Goal: Use online tool/utility: Use online tool/utility

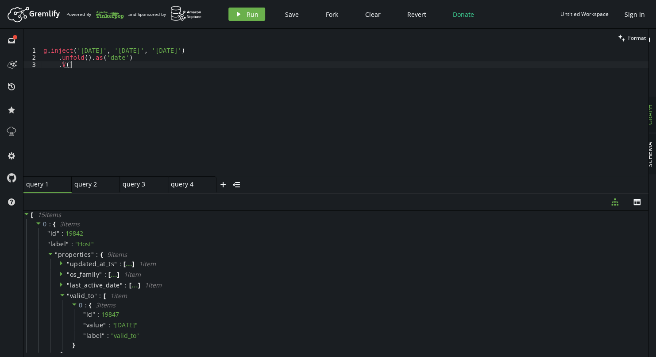
scroll to position [0, 19]
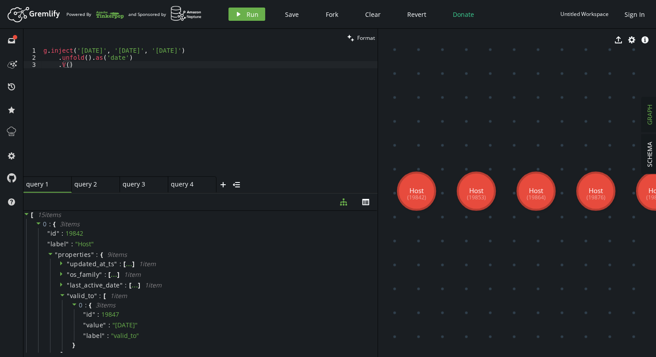
drag, startPoint x: 648, startPoint y: 104, endPoint x: 377, endPoint y: 132, distance: 272.1
click at [377, 132] on div at bounding box center [377, 193] width 0 height 328
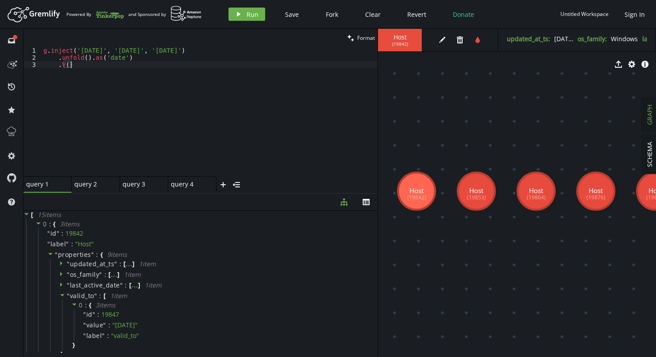
click at [177, 143] on div "g . inject ( '[DATE]' , '[DATE]' , '[DATE]' ) . unfold ( ) . as ( 'date' ) . V …" at bounding box center [210, 118] width 336 height 143
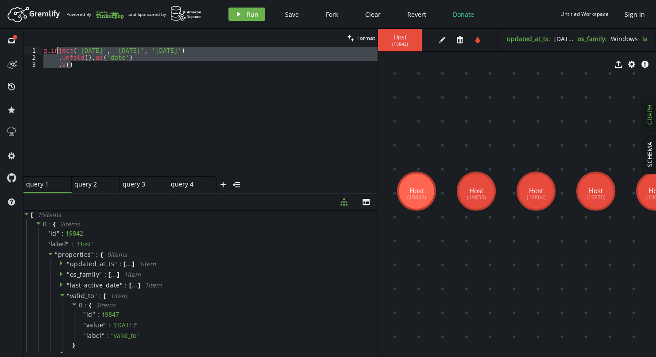
drag, startPoint x: 154, startPoint y: 66, endPoint x: 55, endPoint y: 47, distance: 101.0
click at [55, 47] on div "g . inject ( '[DATE]' , '[DATE]' , '[DATE]' ) . unfold ( ) . as ( 'date' ) . V …" at bounding box center [210, 118] width 336 height 143
click at [135, 59] on div "g . inject ( '[DATE]' , '[DATE]' , '[DATE]' ) . unfold ( ) . as ( 'date' ) . V …" at bounding box center [210, 111] width 336 height 129
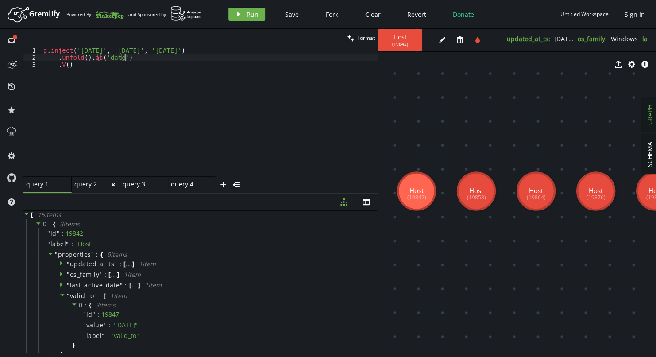
click at [87, 184] on div "query 2" at bounding box center [91, 184] width 35 height 8
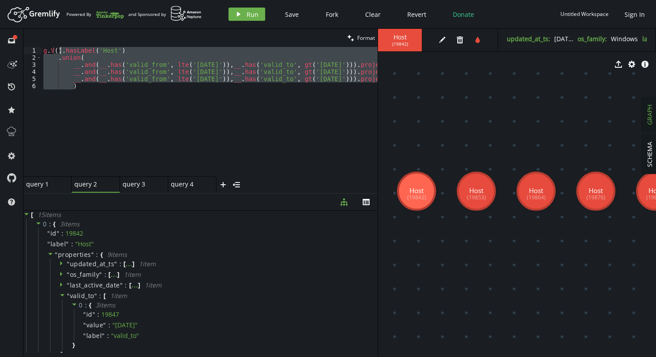
drag, startPoint x: 100, startPoint y: 91, endPoint x: 60, endPoint y: 50, distance: 56.6
click at [60, 50] on div "g . V ( ) . hasLabel ( 'Host' ) . union ( __ . and ( __ . has ( 'valid_from' , …" at bounding box center [384, 117] width 684 height 140
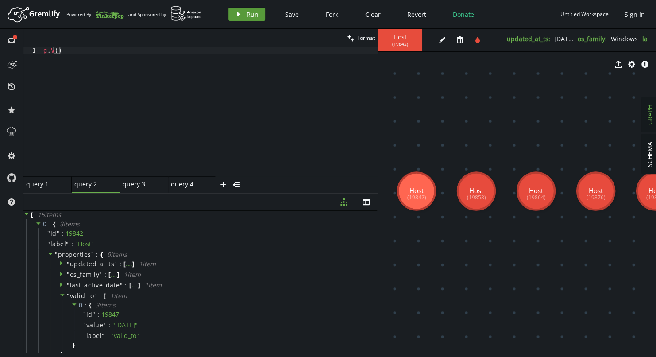
click at [246, 11] on span "Run" at bounding box center [252, 14] width 12 height 8
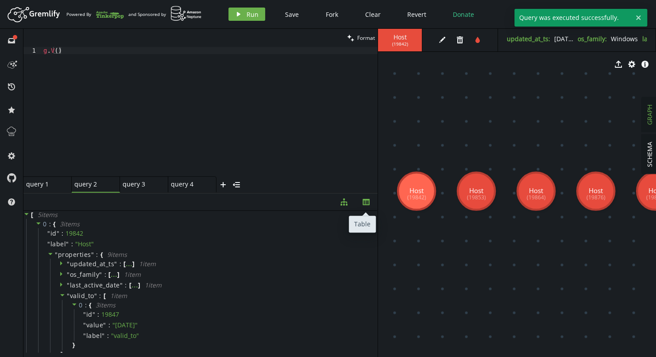
click at [364, 205] on icon "th" at bounding box center [365, 201] width 7 height 7
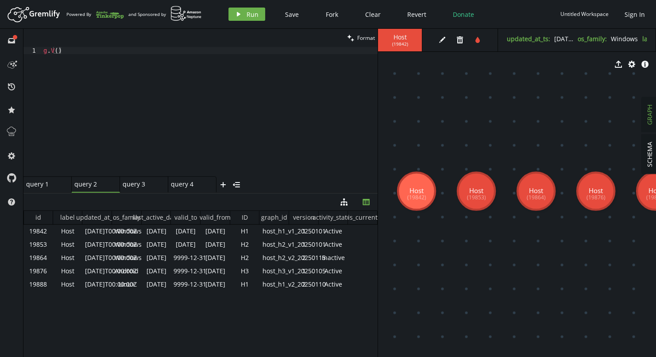
click at [100, 45] on div "clean Format" at bounding box center [200, 38] width 354 height 18
click at [100, 50] on div "g . V ( )" at bounding box center [210, 118] width 336 height 143
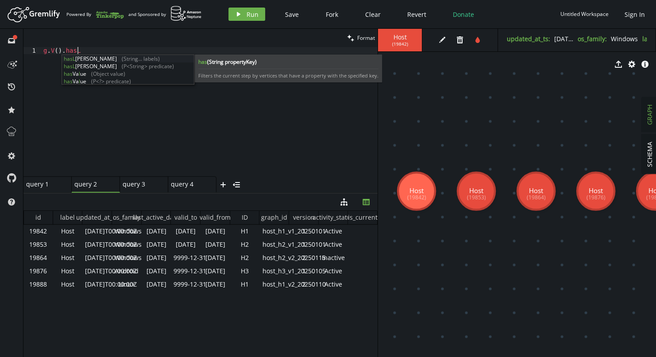
scroll to position [0, 33]
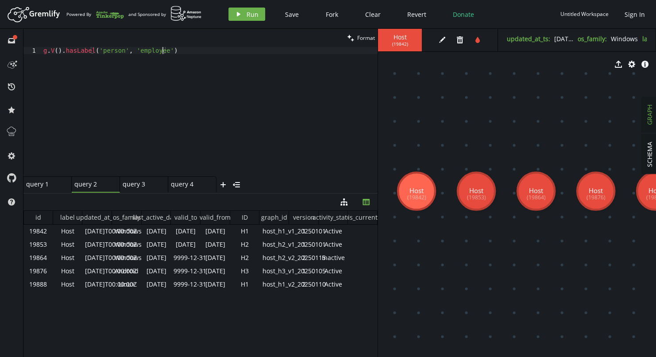
click at [100, 50] on div "g . V ( ) . hasLabel ( 'person' , 'employee' )" at bounding box center [210, 118] width 336 height 143
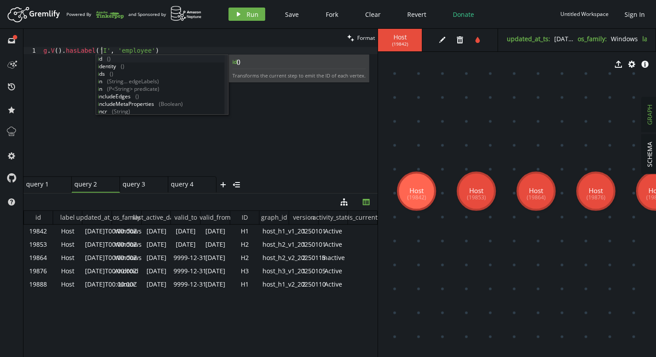
scroll to position [0, 61]
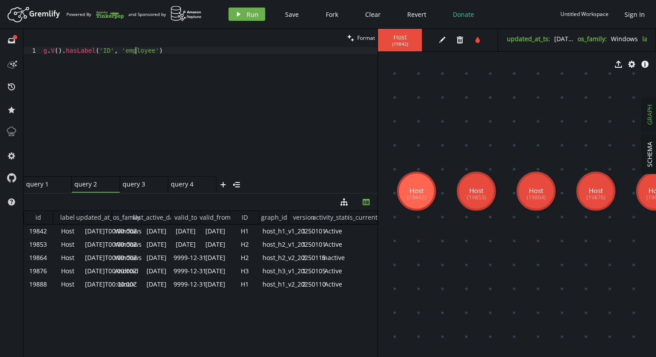
click at [134, 50] on div "g . V ( ) . hasLabel ( 'ID' , 'employee' )" at bounding box center [210, 118] width 336 height 143
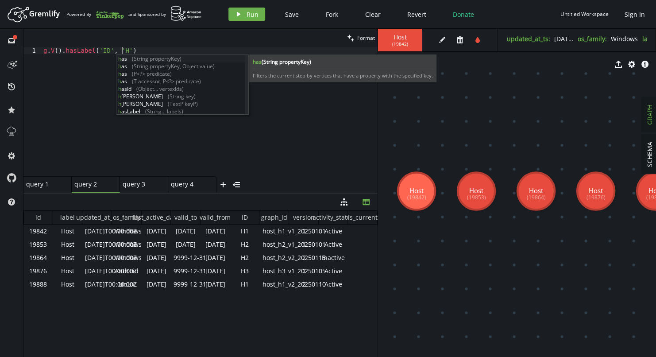
scroll to position [0, 81]
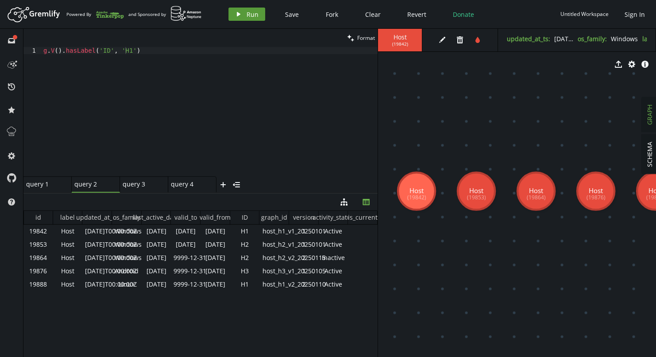
click at [235, 14] on icon "play" at bounding box center [238, 14] width 7 height 7
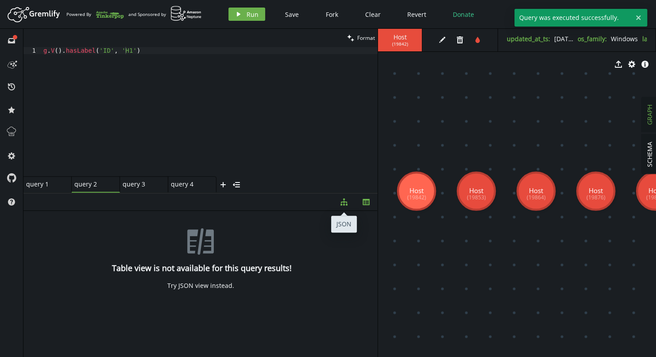
click at [338, 199] on button "diagram-tree" at bounding box center [344, 201] width 22 height 17
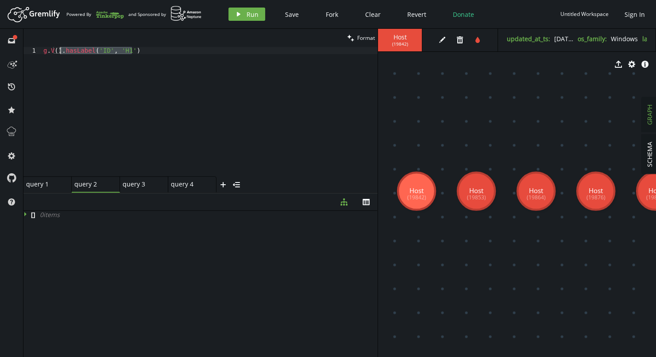
drag, startPoint x: 137, startPoint y: 51, endPoint x: 61, endPoint y: 51, distance: 76.1
click at [61, 51] on div "g . V ( ) . hasLabel ( 'ID' , 'H1' )" at bounding box center [210, 118] width 336 height 143
click at [253, 14] on span "Run" at bounding box center [252, 14] width 12 height 8
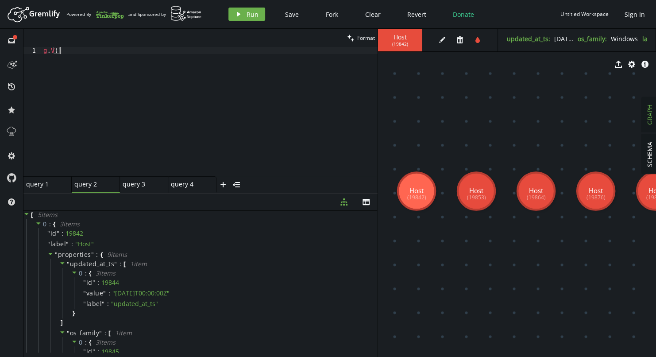
click at [85, 50] on div "g . V ( )" at bounding box center [210, 118] width 336 height 143
paste textarea ".hasLabel('ID', 'H1')"
drag, startPoint x: 98, startPoint y: 49, endPoint x: 122, endPoint y: 50, distance: 23.9
click at [122, 50] on div "g . V ( ) . hasLabel ( 'ID' , 'H1' )" at bounding box center [210, 118] width 336 height 143
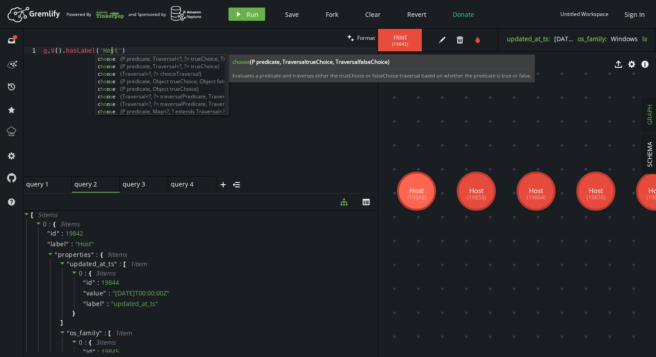
scroll to position [0, 68]
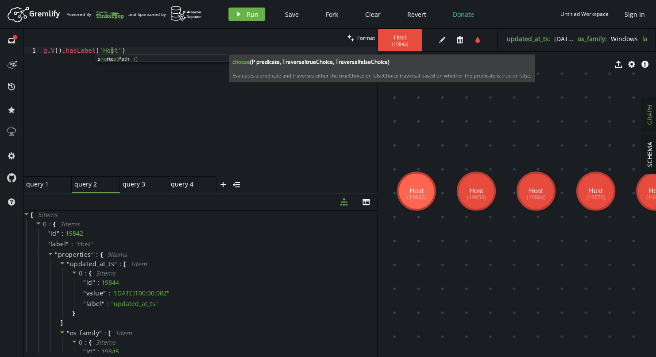
click at [143, 52] on div "g . V ( ) . hasLabel ( 'Host' )" at bounding box center [210, 118] width 336 height 143
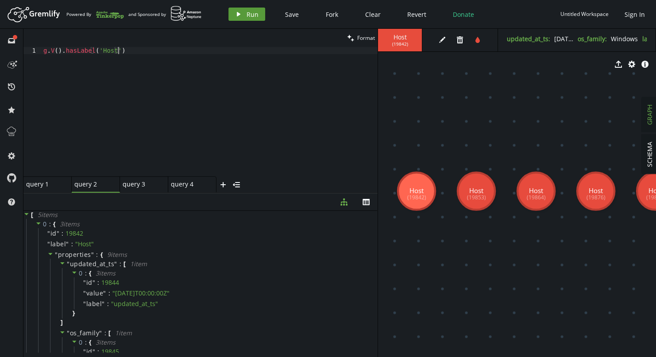
type textarea "g.V().hasLabel('Host')"
click at [253, 17] on span "Run" at bounding box center [252, 14] width 12 height 8
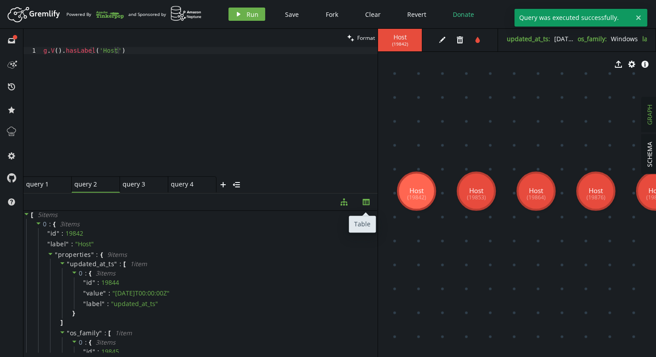
click at [369, 199] on icon "button" at bounding box center [365, 202] width 7 height 6
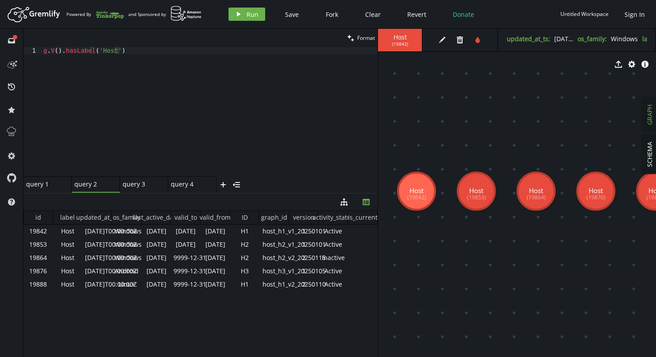
click at [136, 46] on div "clean Format" at bounding box center [200, 38] width 354 height 18
click at [136, 51] on div "g . V ( ) . hasLabel ( 'Host' )" at bounding box center [210, 118] width 336 height 143
click at [158, 59] on div "g . V ( ) . hasLabel ( 'Host' ) . where ( has ( 'ID' , 'H1' )" at bounding box center [210, 118] width 336 height 143
type textarea ".where(has('ID','H1'))"
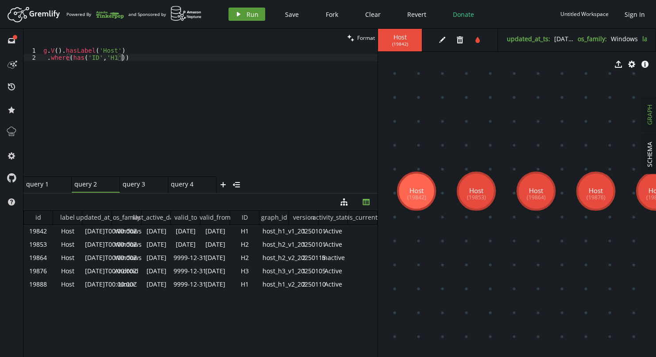
click at [235, 15] on icon "play" at bounding box center [238, 14] width 7 height 7
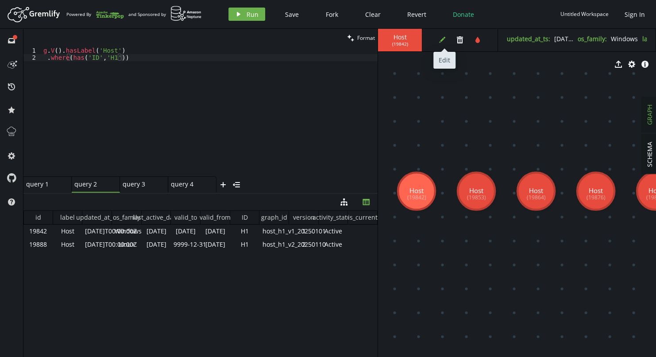
click at [444, 40] on icon "edit" at bounding box center [441, 39] width 7 height 7
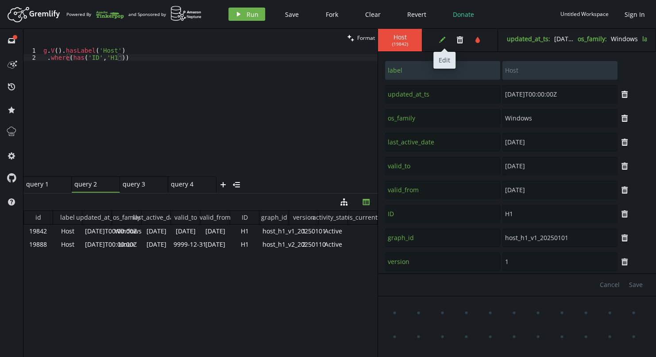
scroll to position [31, 0]
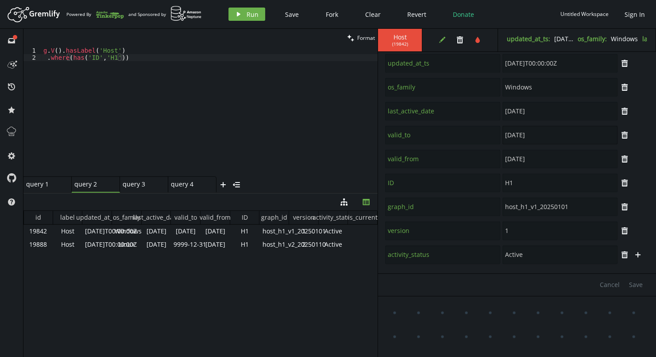
drag, startPoint x: 540, startPoint y: 136, endPoint x: 459, endPoint y: 134, distance: 81.4
click at [459, 134] on div "valid_to [DATE]" at bounding box center [500, 134] width 233 height 19
type input "10"
click at [531, 139] on input "10" at bounding box center [559, 135] width 115 height 19
drag, startPoint x: 531, startPoint y: 139, endPoint x: 469, endPoint y: 132, distance: 62.3
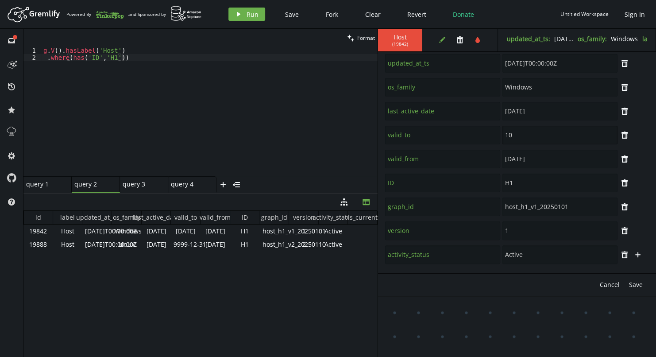
click at [469, 132] on div "valid_to 10" at bounding box center [500, 134] width 233 height 19
type input "[DATE]"
click at [610, 281] on span "Cancel" at bounding box center [609, 284] width 20 height 8
click at [441, 40] on icon "button" at bounding box center [442, 40] width 6 height 6
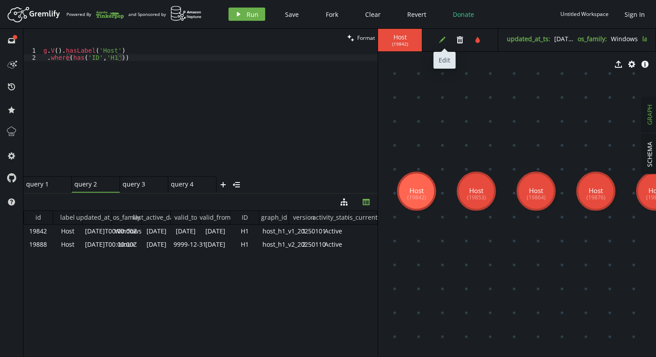
click at [442, 42] on icon "edit" at bounding box center [441, 39] width 7 height 7
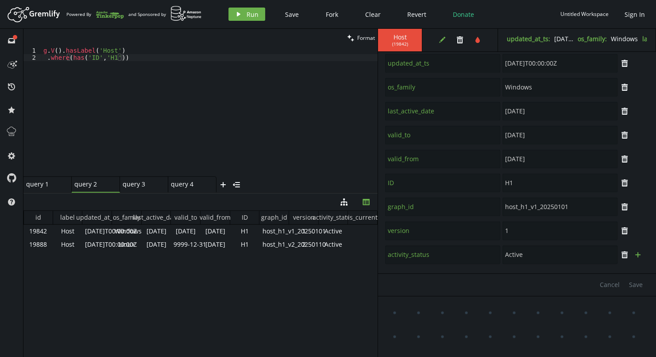
click at [636, 254] on icon "button" at bounding box center [637, 254] width 5 height 5
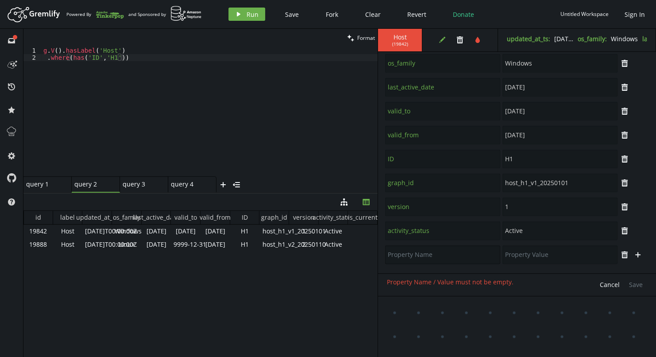
click at [472, 258] on input "text" at bounding box center [442, 254] width 115 height 19
type input "VF"
type input "1"
click at [637, 254] on icon "plus" at bounding box center [637, 254] width 7 height 7
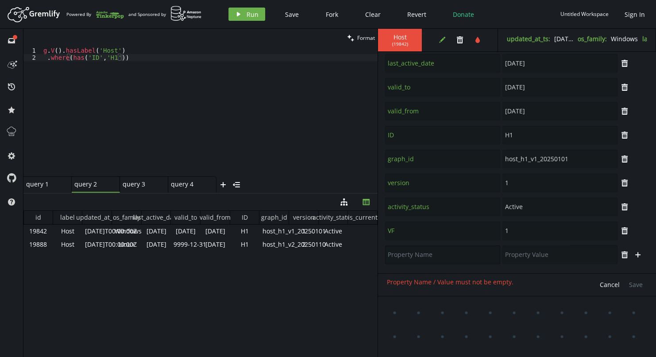
click at [414, 253] on input "text" at bounding box center [442, 254] width 115 height 19
type input "VT"
type input "10"
click at [640, 284] on span "Save" at bounding box center [636, 284] width 14 height 8
type input "valid_from"
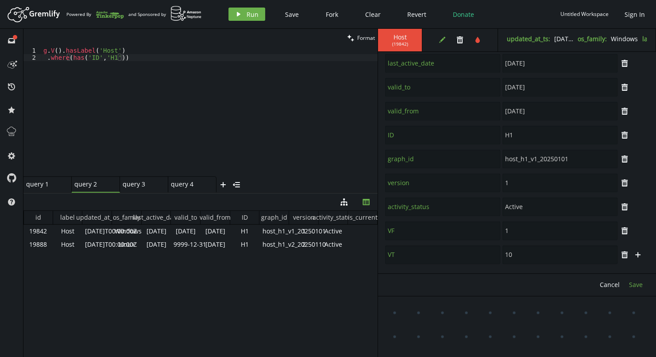
type input "[DATE]"
type input "label"
type input "Host"
type input "updated_at_ts"
type input "[DATE]T00:00:00Z"
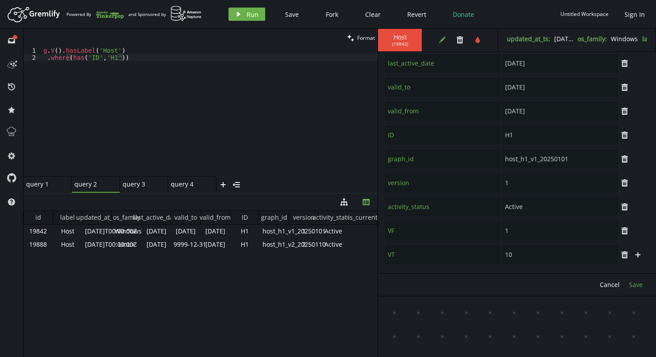
type input "os_family"
type input "Windows"
type input "last_active_date"
type input "valid_to"
type input "[DATE]"
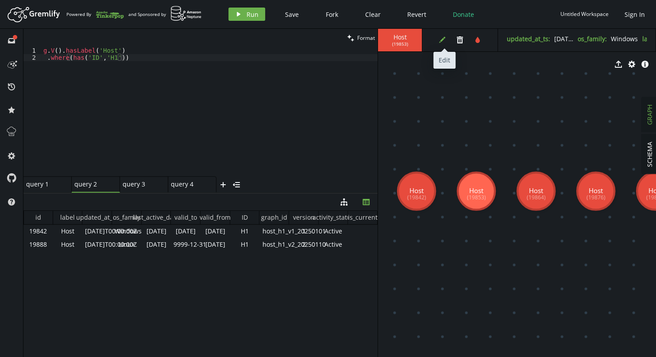
click at [441, 37] on icon "edit" at bounding box center [441, 39] width 7 height 7
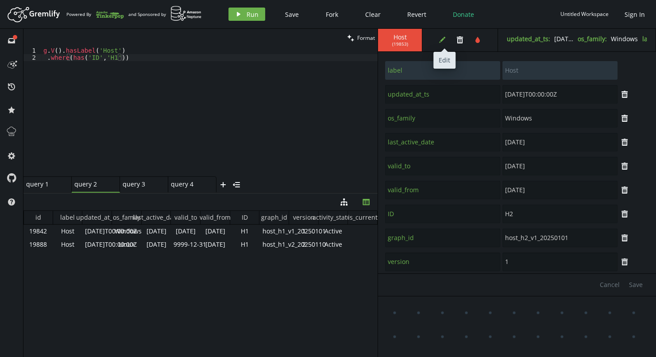
scroll to position [31, 0]
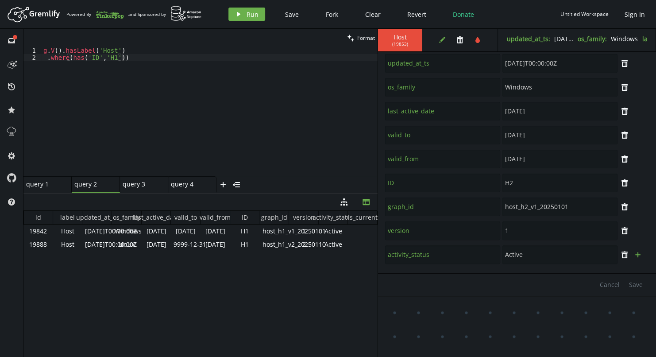
click at [634, 253] on icon "plus" at bounding box center [637, 254] width 7 height 7
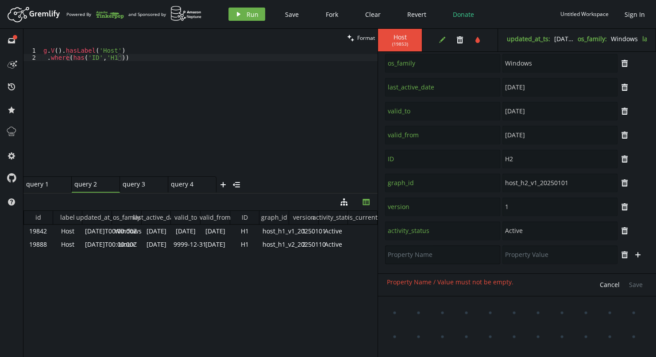
click at [466, 253] on input "text" at bounding box center [442, 254] width 115 height 19
type input "VF"
type input "1"
click at [636, 254] on icon "button" at bounding box center [637, 254] width 5 height 5
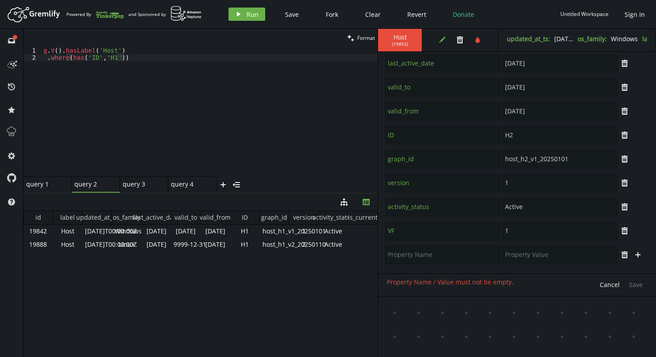
click at [440, 252] on input "text" at bounding box center [442, 254] width 115 height 19
type input "VT"
type input "15"
click at [640, 280] on span "Save" at bounding box center [636, 284] width 14 height 8
type input "valid_from"
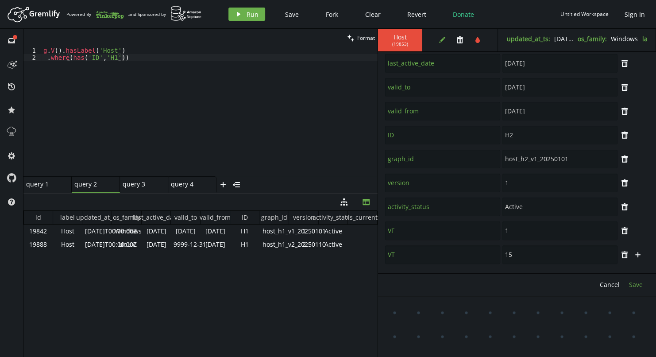
type input "[DATE]"
type input "label"
type input "Host"
type input "updated_at_ts"
type input "[DATE]T00:00:00Z"
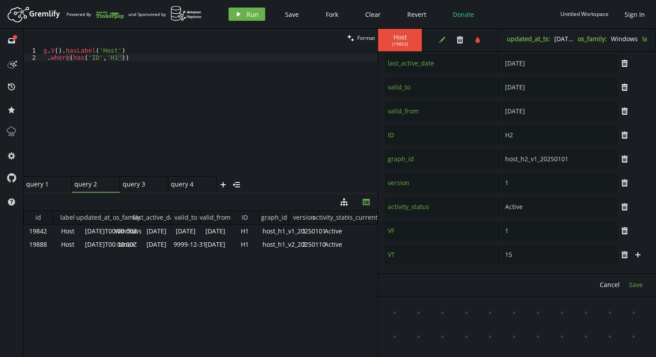
type input "os_family"
type input "Windows"
type input "last_active_date"
type input "[DATE]"
type input "valid_to"
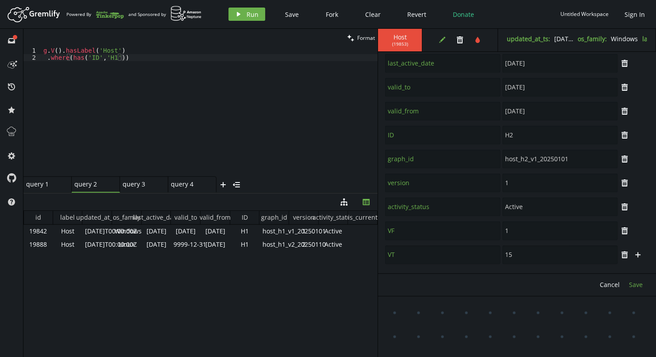
type input "[DATE]"
click at [441, 39] on icon "edit" at bounding box center [441, 39] width 7 height 7
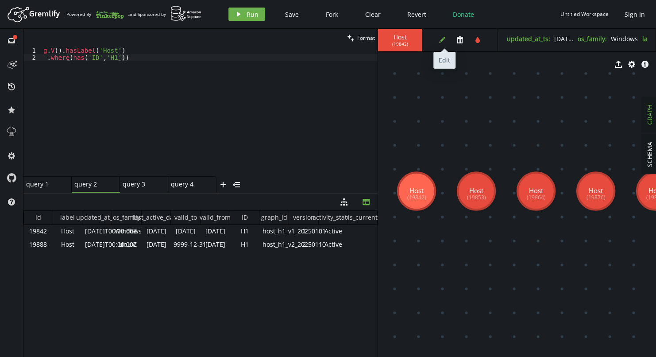
click at [442, 40] on icon "button" at bounding box center [442, 40] width 6 height 6
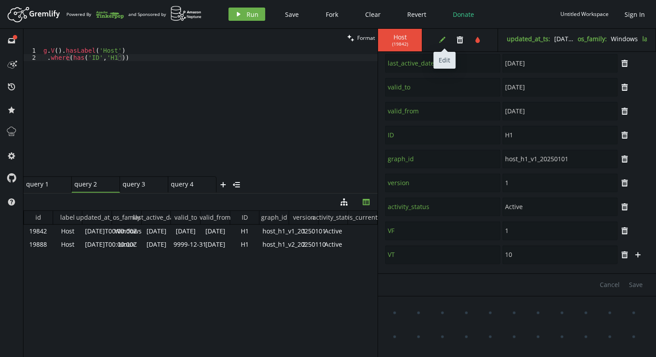
click at [442, 40] on icon "button" at bounding box center [442, 40] width 6 height 6
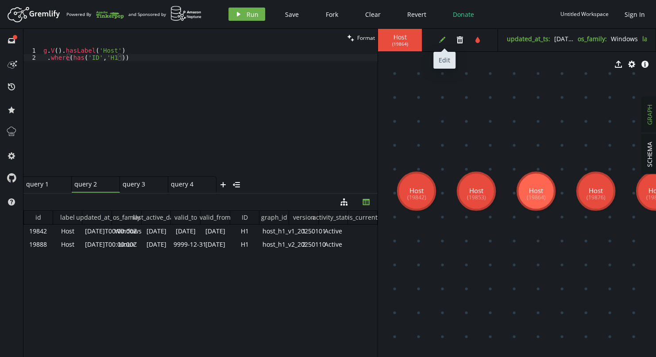
click at [443, 40] on icon "edit" at bounding box center [441, 39] width 7 height 7
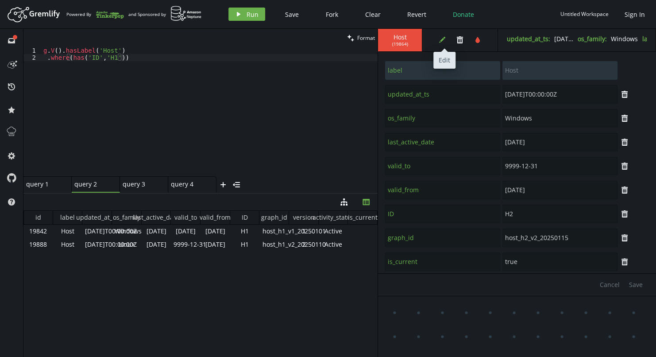
scroll to position [55, 0]
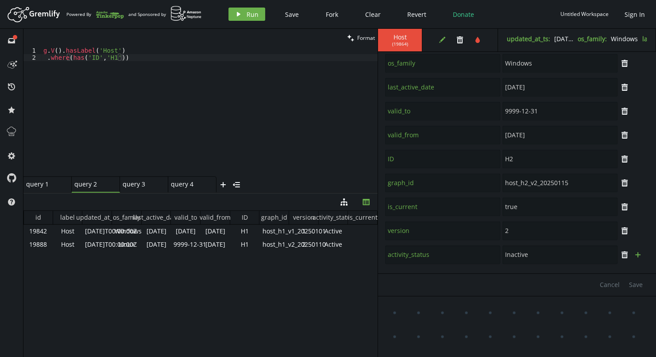
click at [635, 254] on icon "button" at bounding box center [637, 254] width 5 height 5
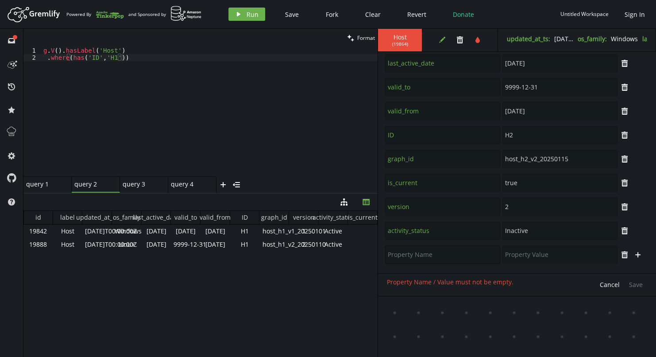
click at [470, 256] on input "text" at bounding box center [442, 254] width 115 height 19
type input "VF"
click at [544, 256] on input "text" at bounding box center [559, 254] width 115 height 19
type input "15"
click at [636, 255] on icon "plus" at bounding box center [637, 254] width 7 height 7
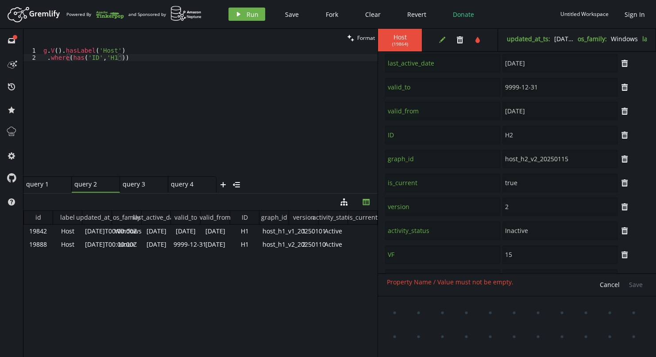
scroll to position [103, 0]
click at [463, 258] on input "text" at bounding box center [442, 254] width 115 height 19
type input "VT"
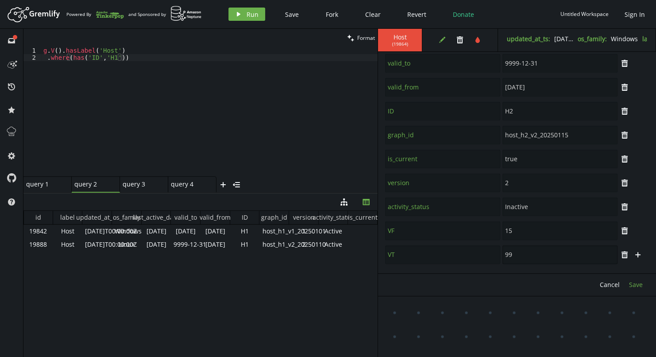
type input "99"
click at [641, 284] on span "Save" at bounding box center [636, 284] width 14 height 8
type input "valid_from"
type input "[DATE]"
type input "label"
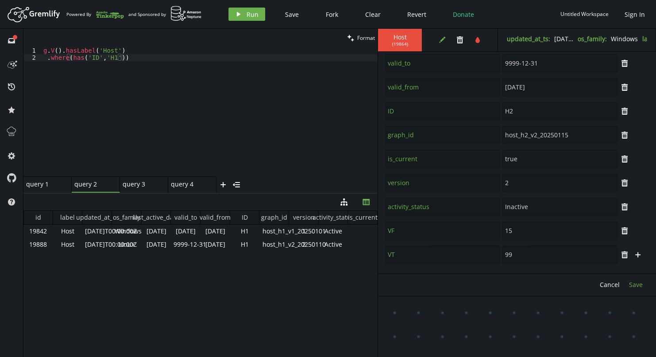
type input "Host"
type input "updated_at_ts"
type input "[DATE]T00:00:00Z"
type input "os_family"
type input "Windows"
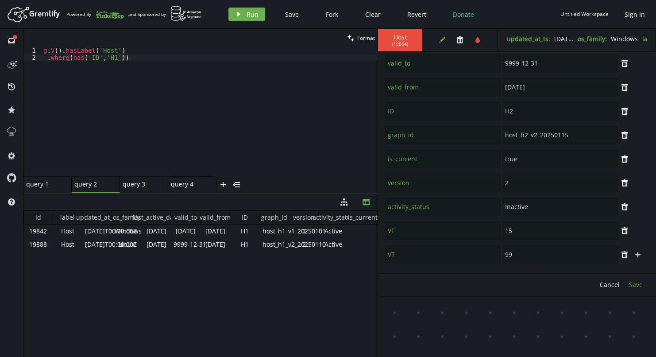
type input "last_active_date"
type input "[DATE]"
type input "valid_to"
type input "9999-12-31"
click at [307, 98] on div "g . V ( ) . hasLabel ( 'Host' ) . where ( has ( 'ID' , 'H1' ))" at bounding box center [210, 118] width 336 height 143
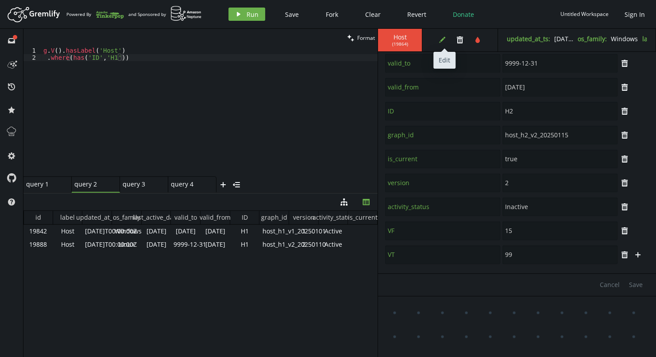
click at [437, 42] on button "edit" at bounding box center [441, 39] width 13 height 13
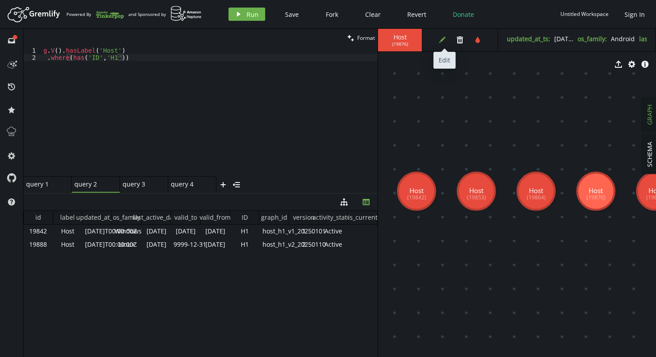
click at [439, 41] on icon "edit" at bounding box center [441, 39] width 7 height 7
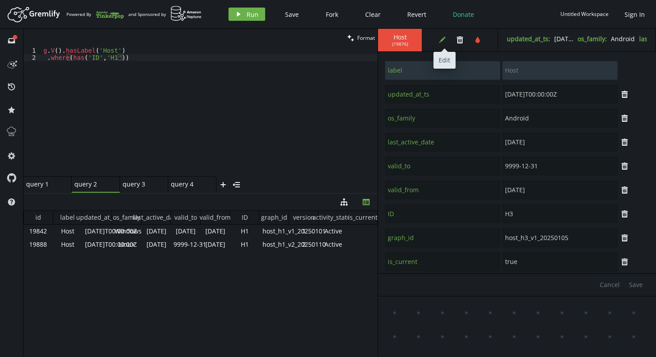
scroll to position [55, 0]
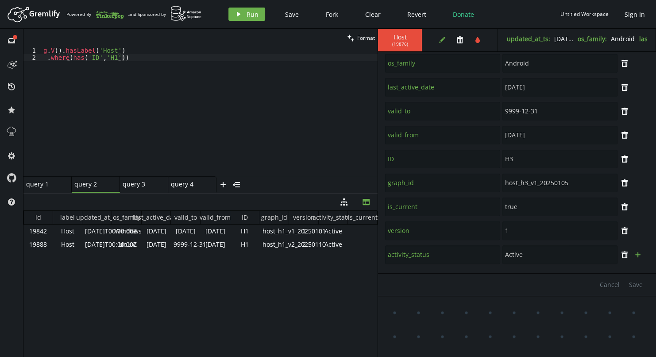
click at [636, 252] on icon "plus" at bounding box center [637, 254] width 7 height 7
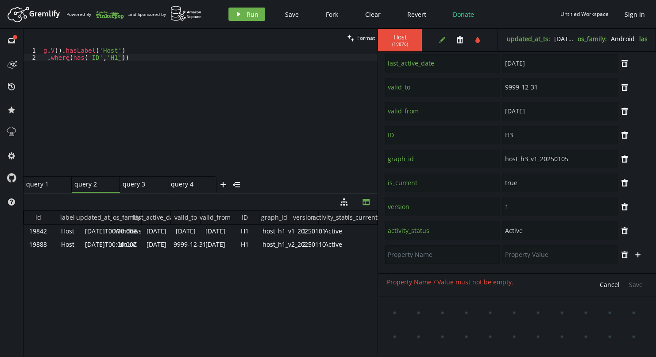
click at [462, 253] on input "text" at bounding box center [442, 254] width 115 height 19
type input "VF"
type input "5"
click at [637, 255] on icon "plus" at bounding box center [637, 254] width 7 height 7
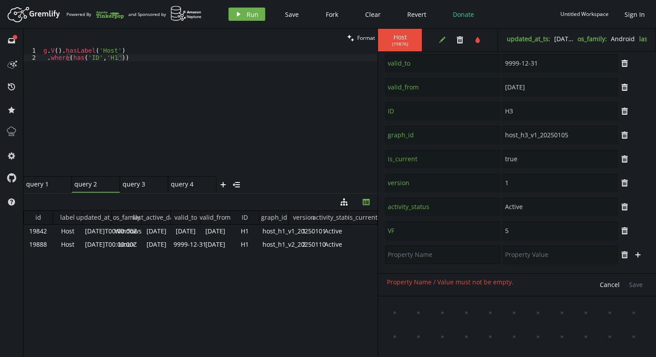
click at [473, 249] on input "text" at bounding box center [442, 254] width 115 height 19
type input "VT"
type input "99"
click at [635, 282] on span "Save" at bounding box center [636, 284] width 14 height 8
type input "valid_from"
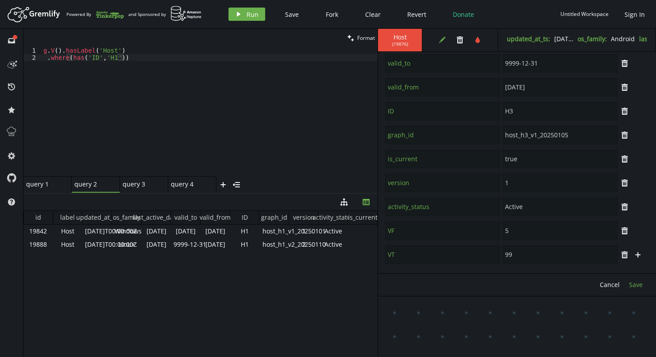
type input "[DATE]"
type input "label"
type input "Host"
type input "updated_at_ts"
type input "[DATE]T00:00:00Z"
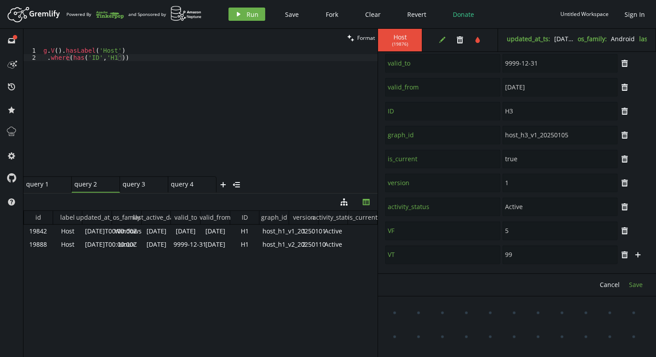
type input "os_family"
type input "Android"
type input "last_active_date"
type input "[DATE]"
type input "valid_to"
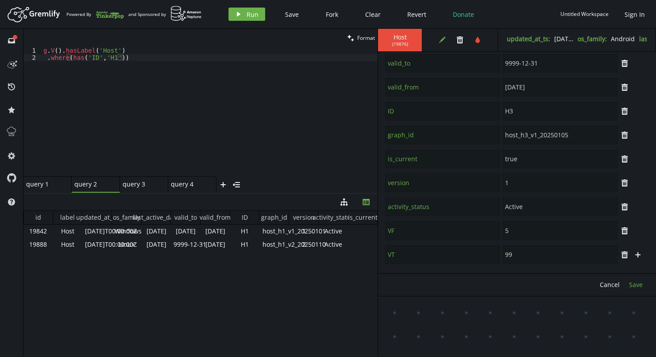
type input "9999-12-31"
click at [441, 42] on icon "button" at bounding box center [442, 40] width 6 height 6
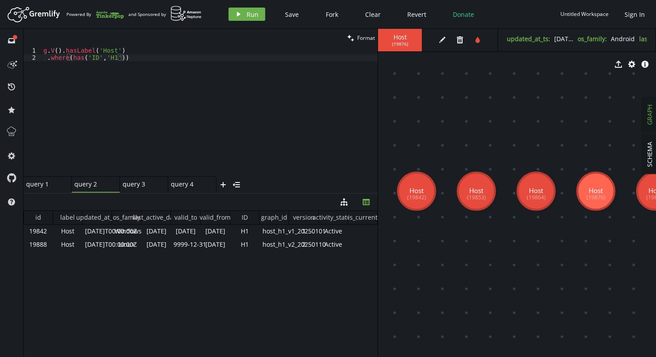
scroll to position [0, 1]
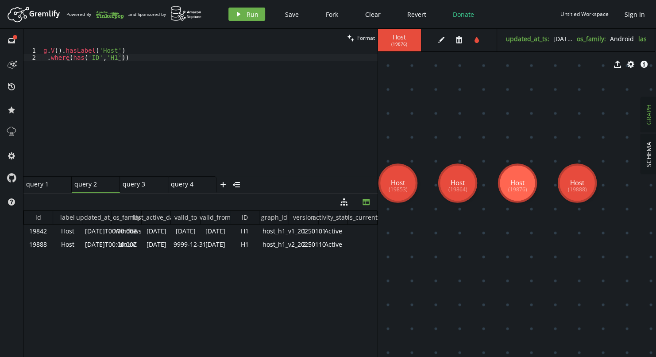
drag, startPoint x: 557, startPoint y: 235, endPoint x: 483, endPoint y: 227, distance: 74.7
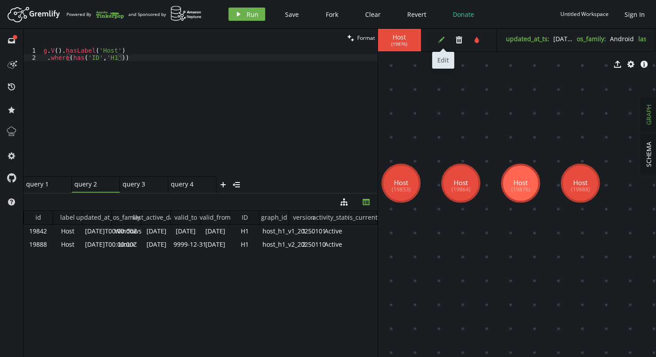
click at [441, 40] on icon "button" at bounding box center [441, 40] width 6 height 6
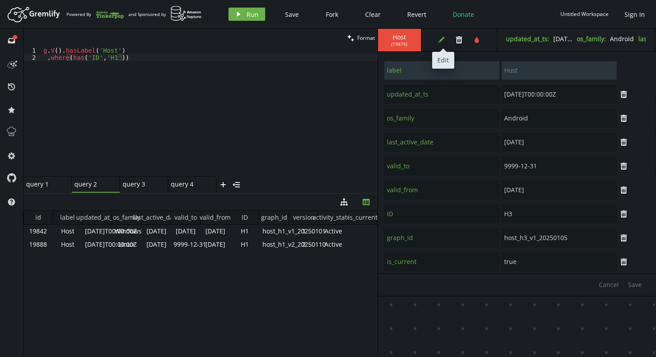
scroll to position [103, 0]
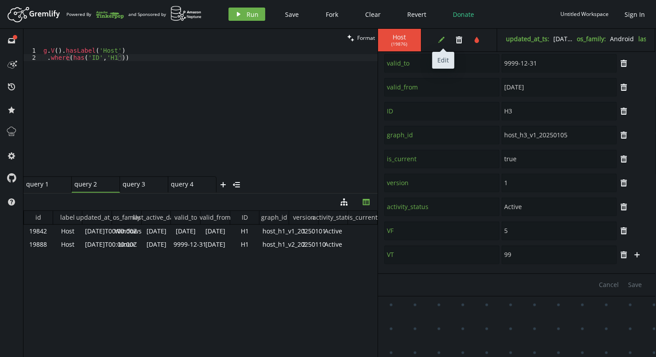
click at [439, 40] on icon "button" at bounding box center [441, 40] width 6 height 6
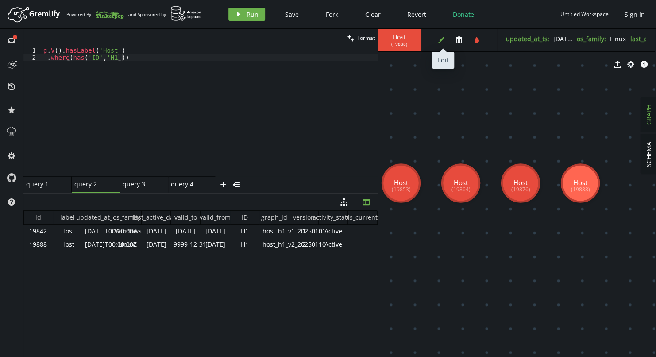
click at [435, 39] on button "edit" at bounding box center [440, 39] width 13 height 13
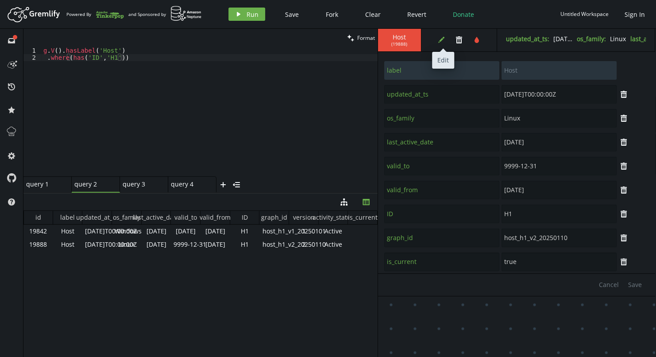
scroll to position [55, 0]
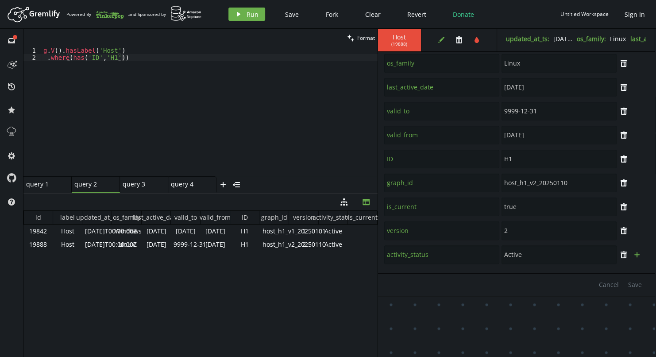
click at [635, 254] on icon "button" at bounding box center [636, 254] width 5 height 5
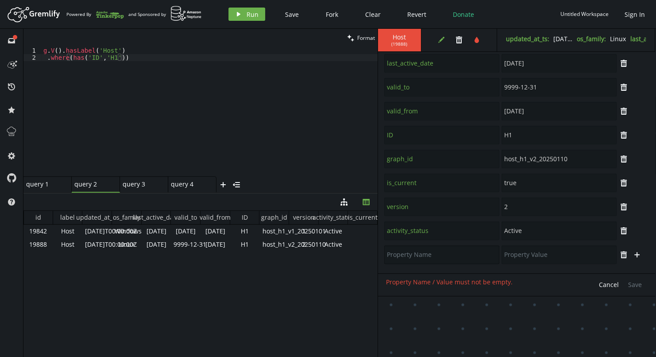
click at [439, 261] on input "text" at bounding box center [441, 254] width 115 height 19
type input "VF"
type input "10"
click at [634, 254] on icon "button" at bounding box center [636, 254] width 5 height 5
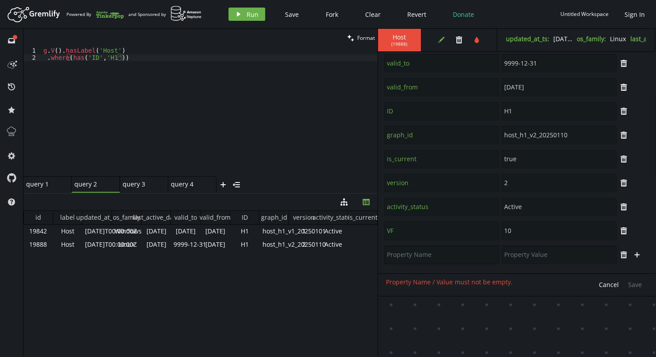
click at [466, 257] on input "text" at bounding box center [441, 254] width 115 height 19
type input "VT"
click at [525, 258] on input "text" at bounding box center [558, 254] width 115 height 19
type input "99"
click at [636, 284] on span "Save" at bounding box center [635, 284] width 14 height 8
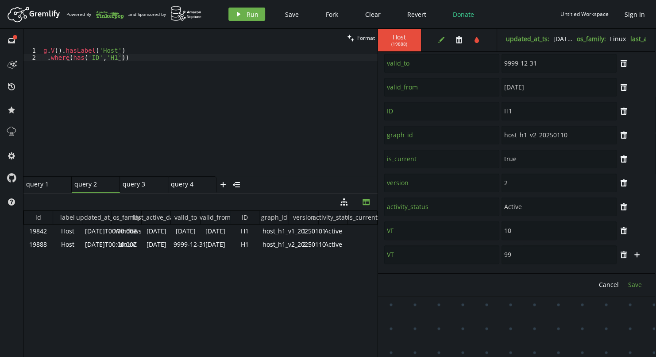
type input "valid_from"
type input "[DATE]"
type input "label"
type input "Host"
type input "updated_at_ts"
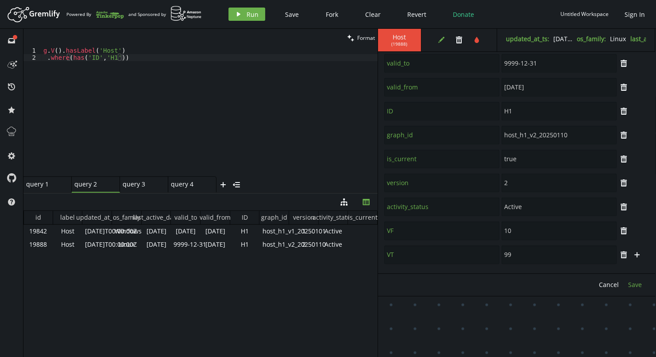
type input "[DATE]T00:00:00Z"
type input "os_family"
type input "Linux"
type input "last_active_date"
type input "[DATE]"
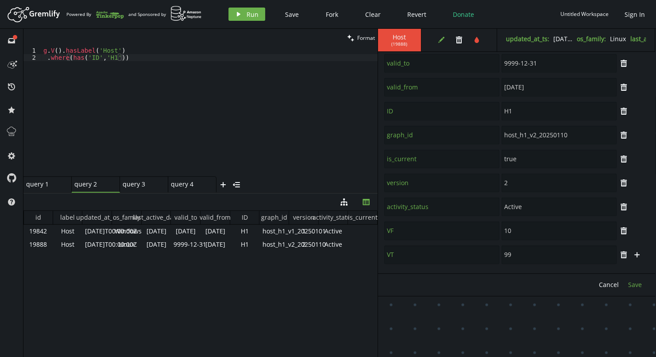
type input "valid_to"
type input "9999-12-31"
click at [316, 282] on div "id label updated_at_ts os_family last_active_date valid_to valid_from ID graph_…" at bounding box center [200, 282] width 354 height 142
click at [155, 63] on div "g . V ( ) . hasLabel ( 'Host' ) . where ( has ( 'ID' , 'H1' ))" at bounding box center [210, 118] width 336 height 143
click at [243, 15] on button "play Run" at bounding box center [246, 14] width 37 height 13
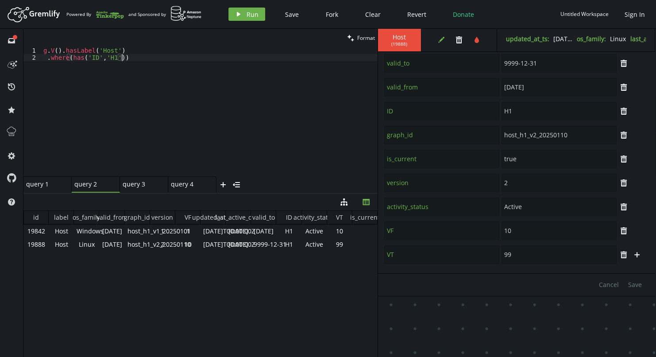
click at [203, 54] on div "g . V ( ) . hasLabel ( 'Host' ) . where ( has ( 'ID' , 'H1' ))" at bounding box center [210, 118] width 336 height 143
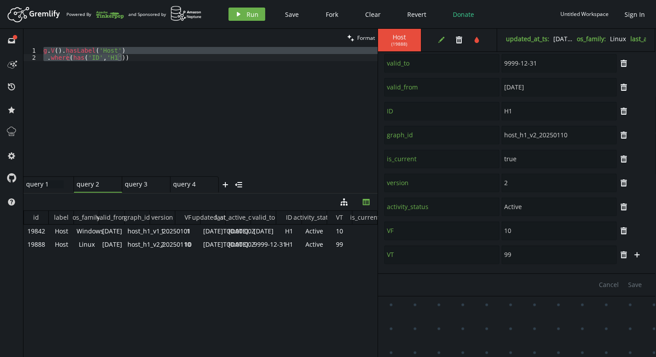
click at [33, 185] on div "query 1 query 1" at bounding box center [45, 184] width 38 height 8
click at [109, 49] on div "g . inject ( '[DATE]' , '[DATE]' , '[DATE]' ) . unfold ( ) . as ( 'date' ) . V …" at bounding box center [210, 111] width 336 height 129
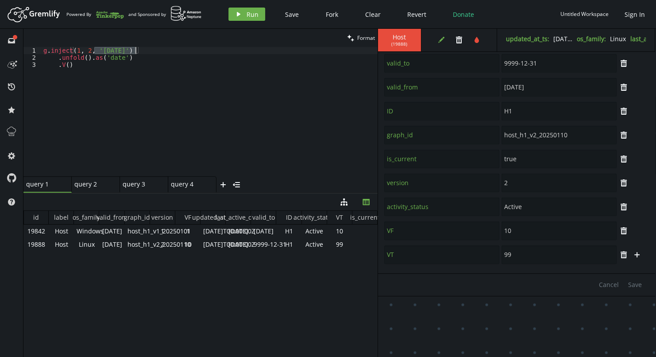
scroll to position [0, 54]
drag, startPoint x: 126, startPoint y: 63, endPoint x: 130, endPoint y: 56, distance: 7.5
click at [130, 56] on div "g . inject ( 1 , 2 , 3 ) . unfold ( ) . as ( 'date' ) . V ( )" at bounding box center [210, 118] width 336 height 143
type textarea ".unfold().as('date')"
click at [239, 15] on icon "play" at bounding box center [238, 14] width 7 height 7
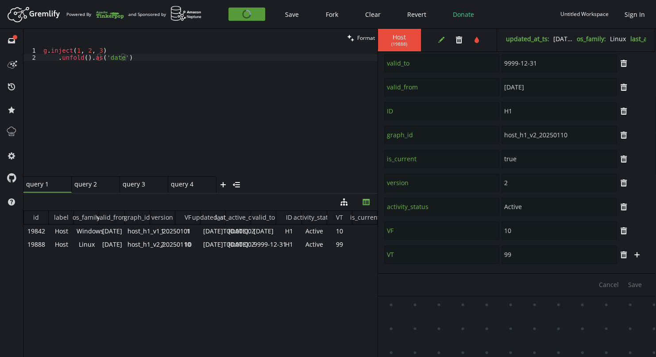
type input "updated_at_ts"
type input "[DATE]T00:00:00Z"
type input "last_active_date"
type input "[DATE]"
type input "valid_to"
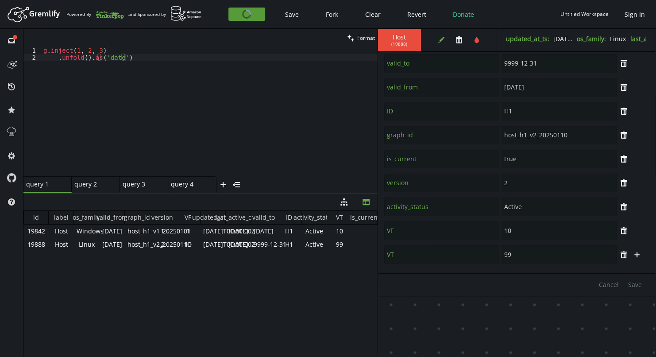
type input "9999-12-31"
type input "ID"
type input "H1"
type input "is_current"
type input "true"
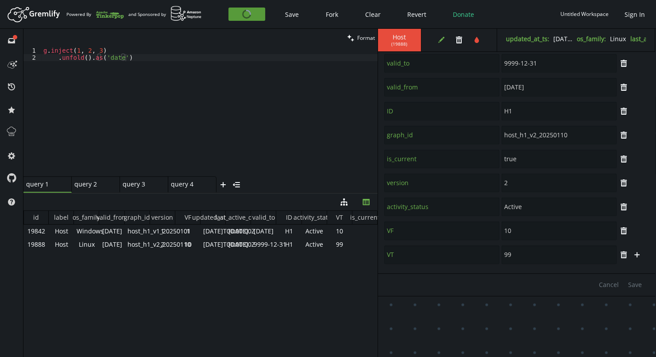
type input "os_family"
type input "Linux"
type input "valid_from"
type input "[DATE]"
type input "label"
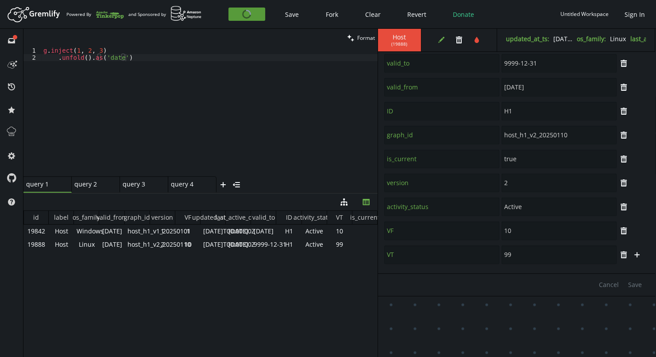
type input "Host"
type input "graph_id"
type input "host_h1_v2_20250110"
type input "version"
type input "2"
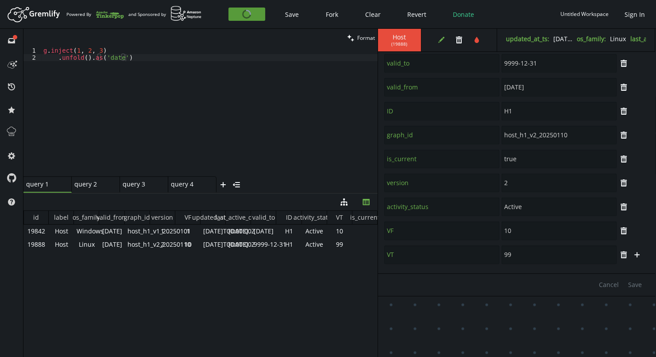
type input "VF"
type input "10"
type input "activity_status"
type input "Active"
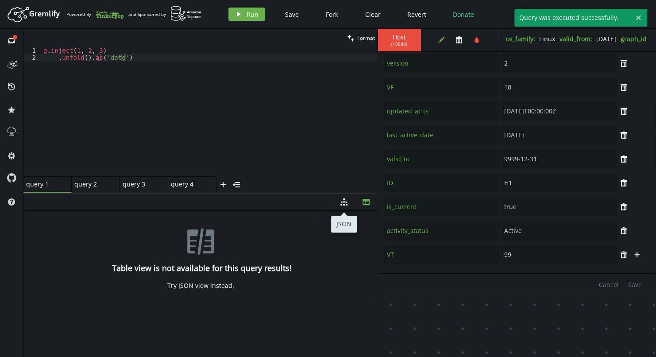
drag, startPoint x: 346, startPoint y: 207, endPoint x: 315, endPoint y: 202, distance: 31.3
click at [315, 202] on div "diagram-tree th" at bounding box center [199, 202] width 353 height 18
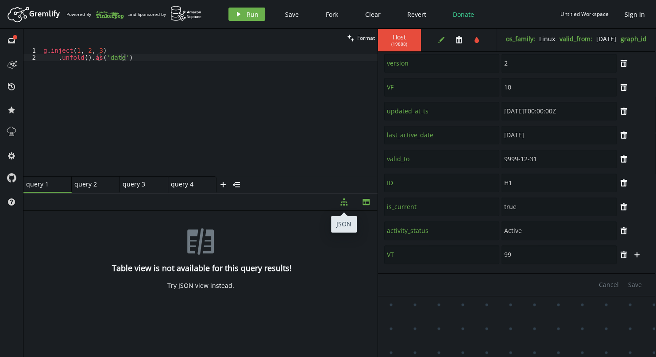
click at [342, 200] on icon "diagram-tree" at bounding box center [343, 201] width 7 height 7
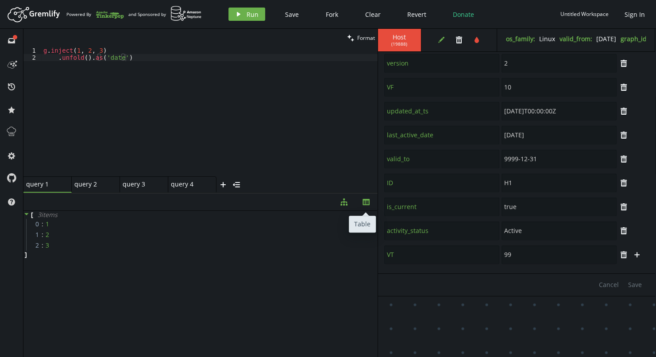
click at [361, 202] on button "th" at bounding box center [366, 201] width 22 height 17
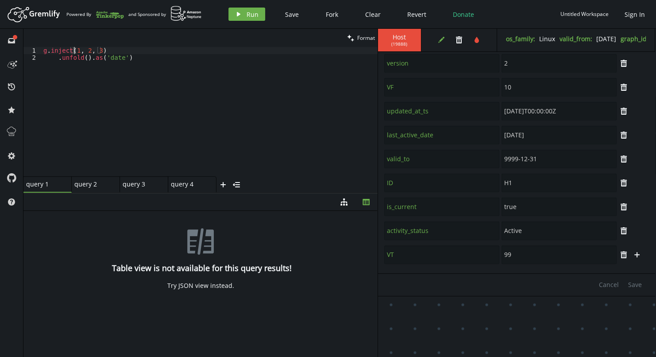
click at [75, 50] on div "g . inject ( 1 , 2 , 3 ) . unfold ( ) . as ( 'date' )" at bounding box center [210, 118] width 336 height 143
click at [247, 16] on span "Run" at bounding box center [252, 14] width 12 height 8
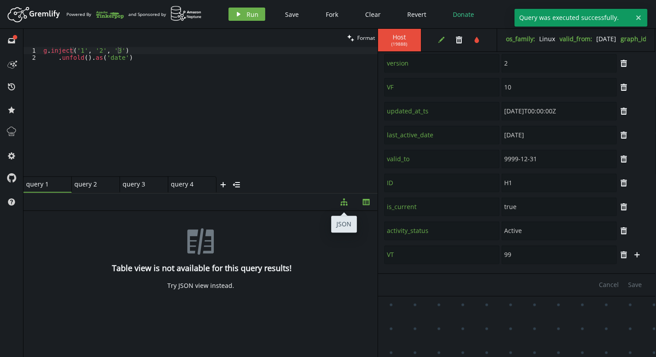
click at [342, 198] on icon "diagram-tree" at bounding box center [343, 201] width 7 height 7
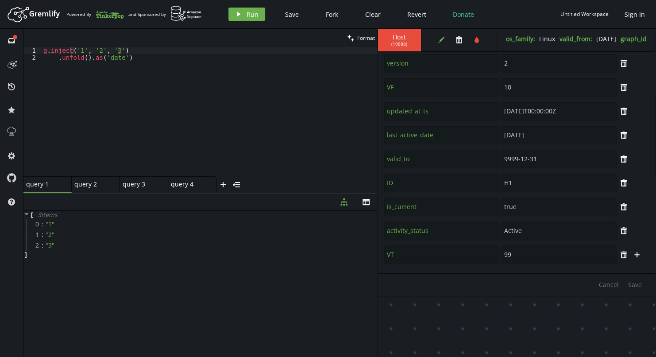
click at [77, 50] on div "g . inject ( '1' , '2' , '3' ) . unfold ( ) . as ( 'date' )" at bounding box center [210, 118] width 336 height 143
click at [239, 15] on icon "play" at bounding box center [238, 14] width 7 height 7
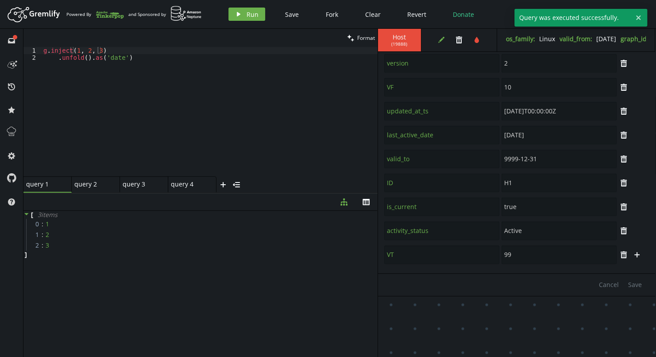
type textarea ".unfold().as('date')"
click at [133, 60] on div "g . inject ( 1 , 2 , 3 ) . unfold ( ) . as ( 'date' )" at bounding box center [210, 118] width 336 height 143
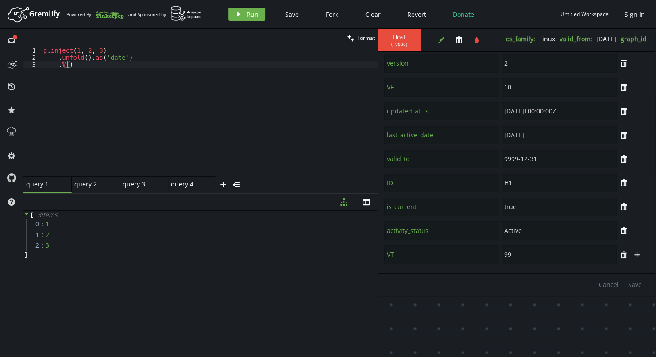
scroll to position [0, 27]
type textarea ".V()"
click at [242, 11] on button "play Run" at bounding box center [246, 14] width 37 height 13
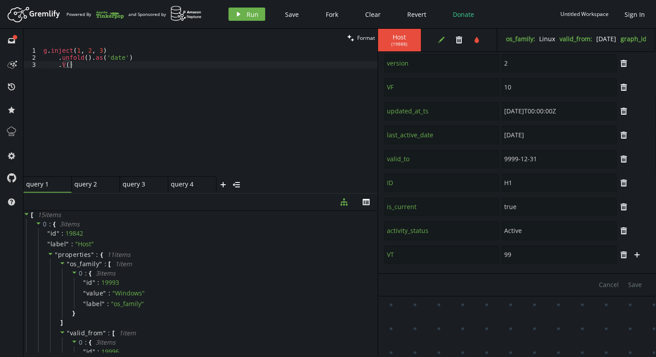
click at [93, 68] on div "g . inject ( 1 , 2 , 3 ) . unfold ( ) . as ( 'date' ) . V ( )" at bounding box center [210, 118] width 336 height 143
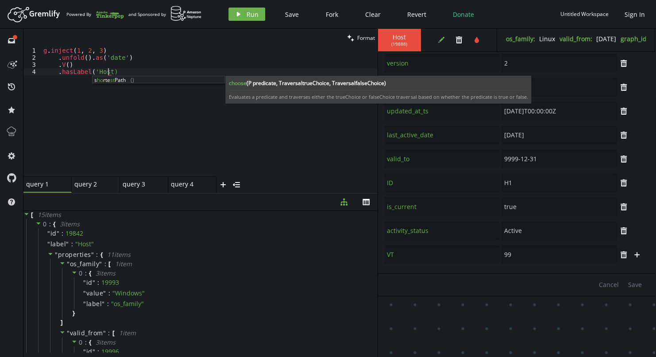
scroll to position [0, 68]
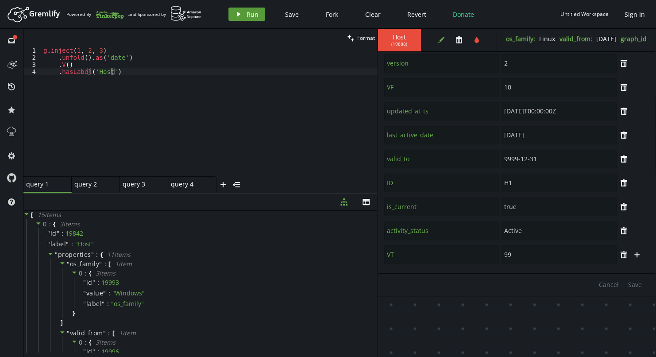
type textarea ".hasLabel('Host')"
click at [241, 13] on icon "play" at bounding box center [238, 14] width 7 height 7
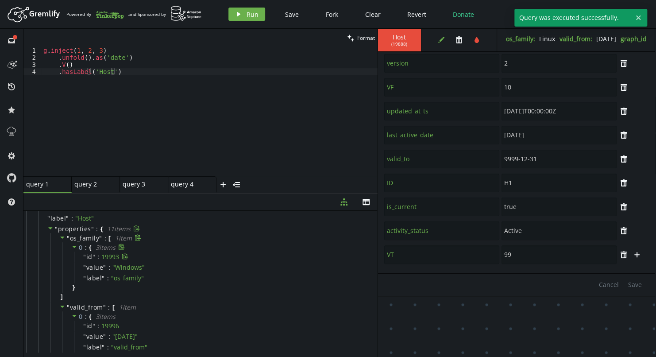
scroll to position [0, 0]
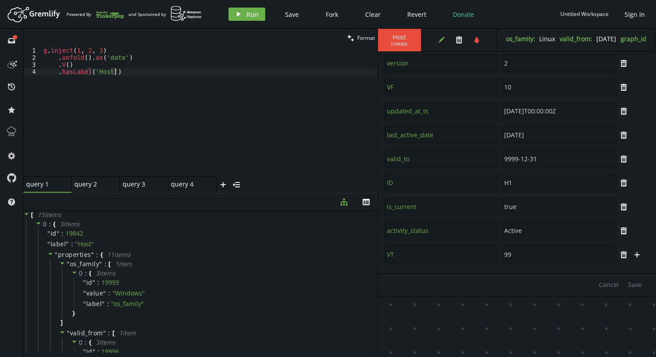
click at [142, 72] on div "g . inject ( 1 , 2 , 3 ) . unfold ( ) . as ( 'date' ) . V ( ) . hasLabel ( 'Hos…" at bounding box center [210, 118] width 336 height 143
click at [243, 11] on button "play Run" at bounding box center [246, 14] width 37 height 13
click at [37, 223] on icon at bounding box center [38, 223] width 4 height 2
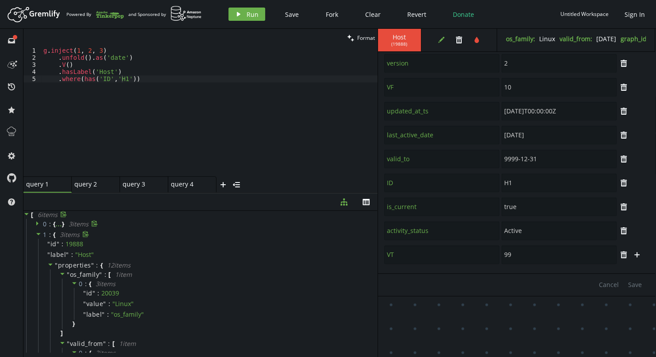
click at [38, 234] on icon at bounding box center [38, 234] width 4 height 2
click at [39, 246] on icon at bounding box center [38, 244] width 6 height 6
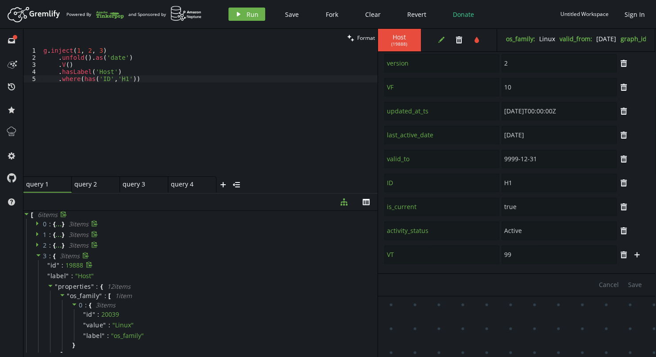
click at [38, 260] on div "" id " : 19888" at bounding box center [206, 265] width 337 height 11
click at [38, 256] on icon at bounding box center [38, 255] width 6 height 6
click at [38, 265] on icon at bounding box center [38, 266] width 4 height 2
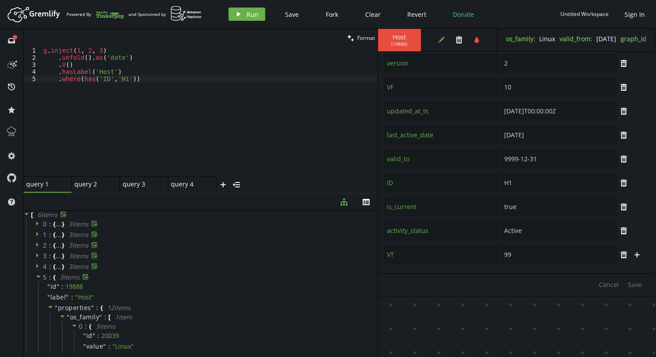
click at [38, 276] on icon at bounding box center [38, 276] width 4 height 2
click at [39, 225] on icon at bounding box center [38, 223] width 6 height 6
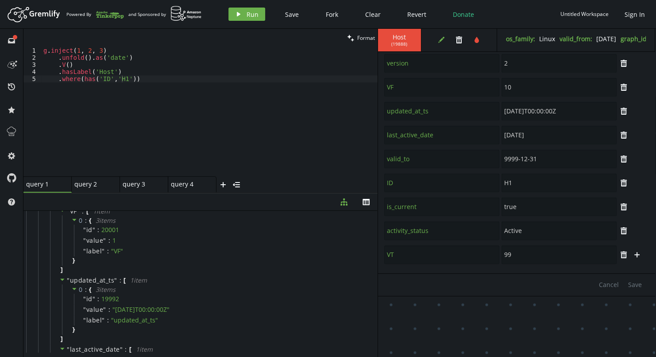
scroll to position [330, 0]
type textarea ".where(has('ID','H1'))"
click at [164, 81] on div "g . inject ( 1 , 2 , 3 ) . unfold ( ) . as ( 'date' ) . V ( ) . hasLabel ( 'Hos…" at bounding box center [210, 118] width 336 height 143
type textarea "."
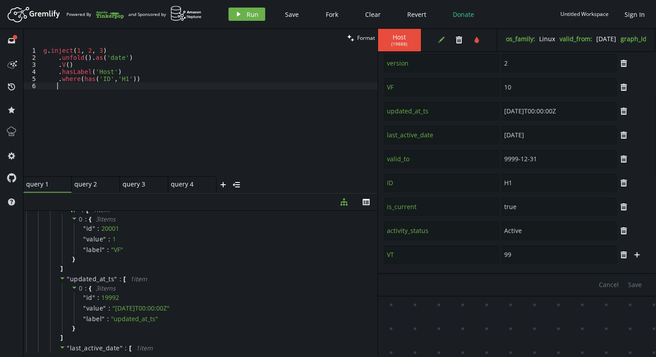
scroll to position [0, 13]
click at [81, 80] on div "g . inject ( 1 , 2 , 3 ) . unfold ( ) . as ( 'date' ) . V ( ) . hasLabel ( 'Hos…" at bounding box center [210, 118] width 336 height 143
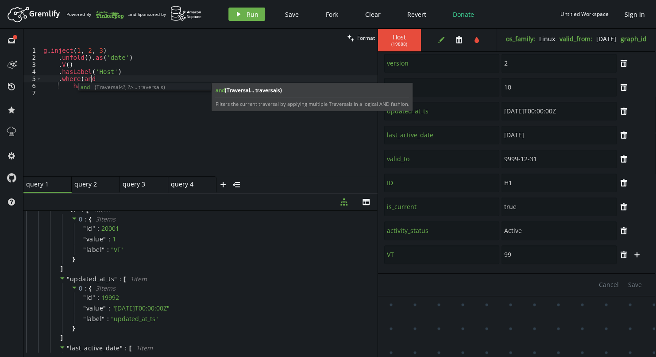
scroll to position [0, 50]
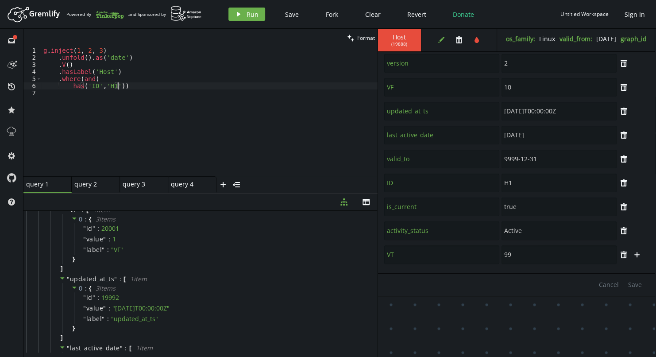
click at [118, 85] on div "g . inject ( 1 , 2 , 3 ) . unfold ( ) . as ( 'date' ) . V ( ) . hasLabel ( 'Hos…" at bounding box center [210, 118] width 336 height 143
click at [364, 202] on icon "th" at bounding box center [365, 201] width 7 height 7
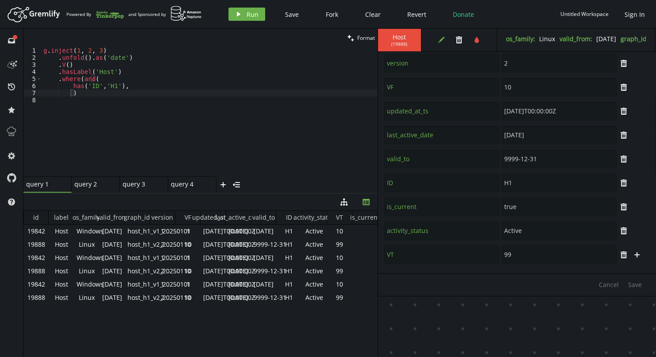
scroll to position [0, 1]
type textarea "has('ID','H1'),"
click at [131, 87] on div "g . inject ( 1 , 2 , 3 ) . unfold ( ) . as ( 'date' ) . V ( ) . hasLabel ( 'Hos…" at bounding box center [210, 118] width 336 height 143
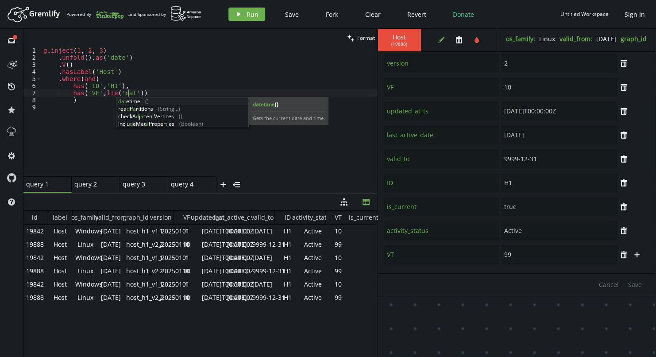
scroll to position [0, 88]
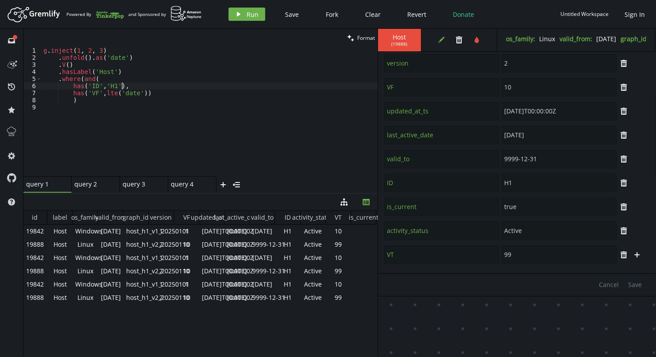
click at [211, 87] on div "g . inject ( 1 , 2 , 3 ) . unfold ( ) . as ( 'date' ) . V ( ) . hasLabel ( 'Hos…" at bounding box center [210, 118] width 336 height 143
click at [190, 92] on div "g . inject ( 1 , 2 , 3 ) . unfold ( ) . as ( 'date' ) . V ( ) . hasLabel ( 'Hos…" at bounding box center [210, 118] width 336 height 143
type textarea "has('VF',lte('date')),"
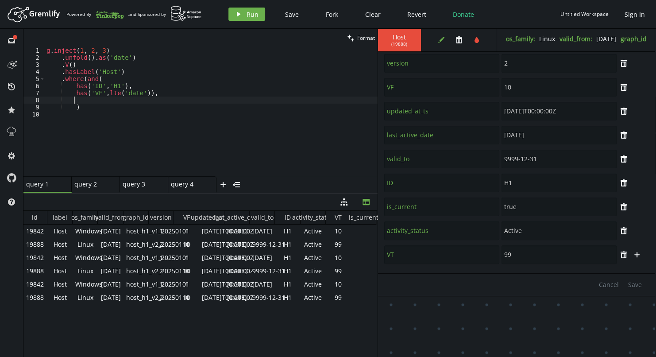
type textarea "has('VF',lte('date')),"
paste textarea
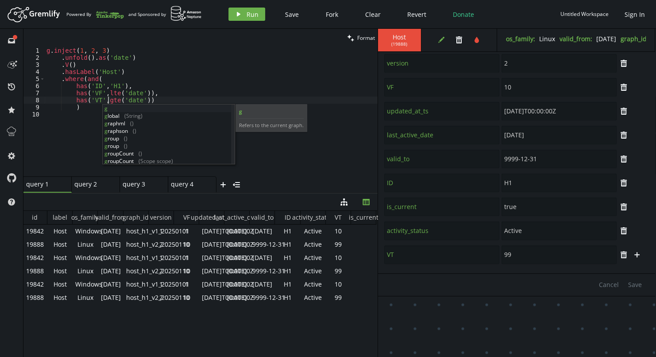
scroll to position [0, 61]
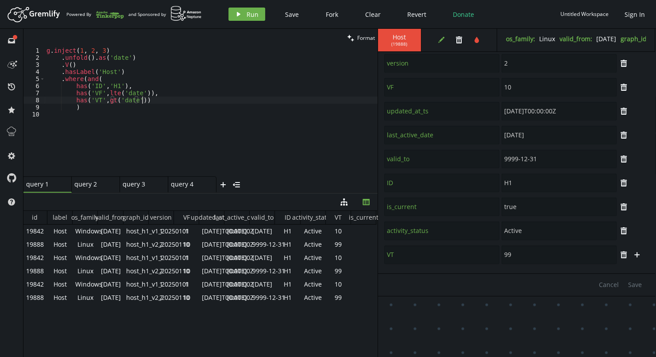
click at [179, 99] on div "g . inject ( 1 , 2 , 3 ) . unfold ( ) . as ( 'date' ) . V ( ) . hasLabel ( 'Hos…" at bounding box center [211, 118] width 333 height 143
click at [248, 13] on span "Run" at bounding box center [252, 14] width 12 height 8
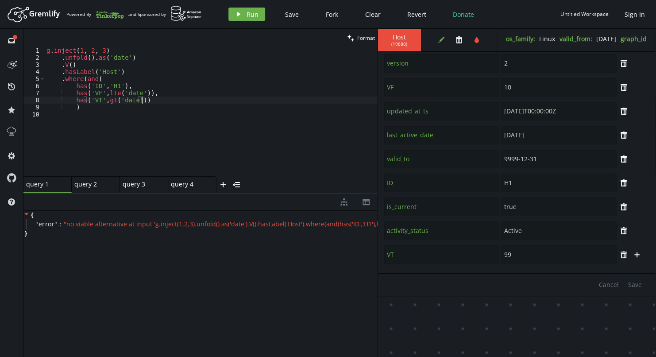
click at [149, 101] on div "g . inject ( 1 , 2 , 3 ) . unfold ( ) . as ( 'date' ) . V ( ) . hasLabel ( 'Hos…" at bounding box center [211, 118] width 333 height 143
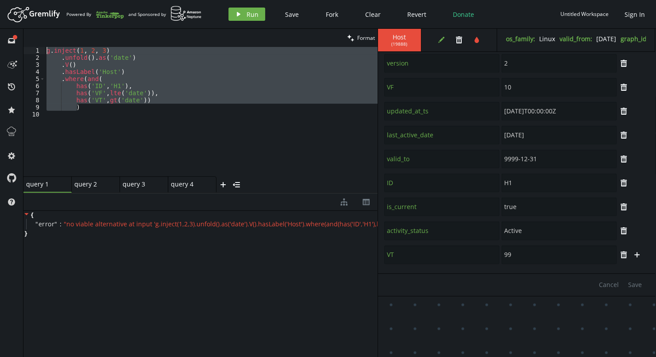
drag, startPoint x: 147, startPoint y: 104, endPoint x: 43, endPoint y: 51, distance: 116.5
click at [43, 51] on div "has('VT',gt('date')) 1 2 3 4 5 6 7 8 9 10 g . inject ( 1 , 2 , 3 ) . unfold ( )…" at bounding box center [200, 111] width 354 height 129
type textarea "g.inject(1, 2, 3) .unfold().as('date')"
click at [104, 223] on span "" no viable alternative at input 'g.inject(1,2,3).unfold().as('date').V().hasLa…" at bounding box center [275, 223] width 423 height 8
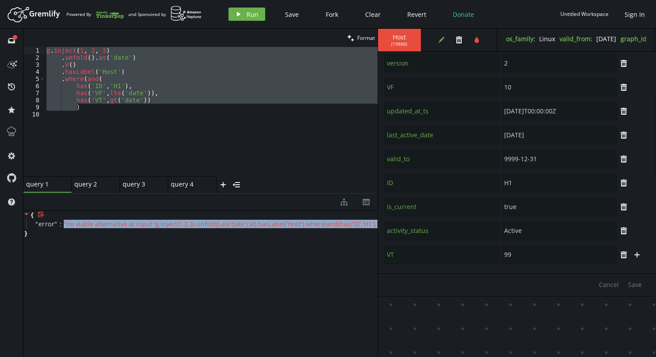
drag, startPoint x: 104, startPoint y: 223, endPoint x: 72, endPoint y: 229, distance: 33.2
click at [72, 229] on div "{ " error " : " no viable alternative at input 'g.inject(1,2,3).unfold().as('da…" at bounding box center [200, 224] width 354 height 27
copy span "" no viable alternative at input 'g.inject(1,2,3).unfold().as('date').V().hasLa…"
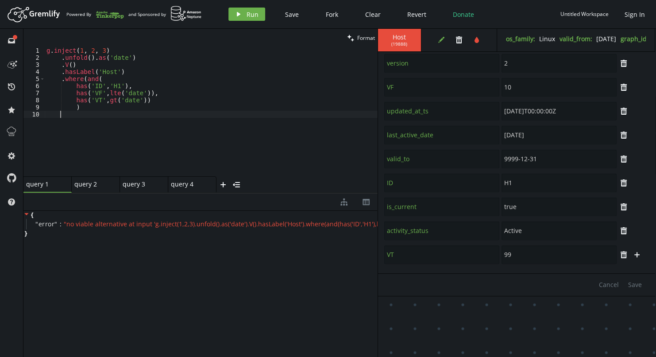
scroll to position [0, 13]
click at [138, 111] on div "g . inject ( 1 , 2 , 3 ) . unfold ( ) . as ( 'date' ) . V ( ) . hasLabel ( 'Hos…" at bounding box center [211, 118] width 333 height 143
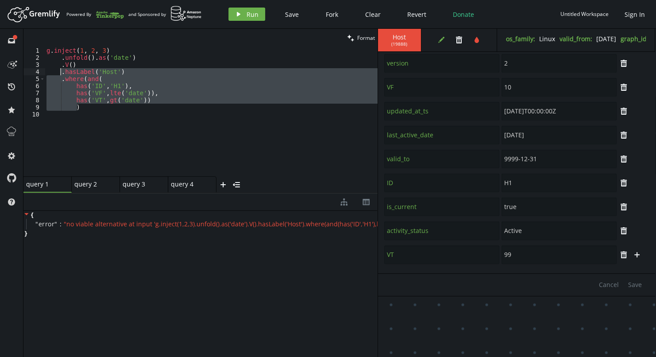
drag, startPoint x: 92, startPoint y: 108, endPoint x: 59, endPoint y: 72, distance: 49.2
click at [59, 72] on div "g . inject ( 1 , 2 , 3 ) . unfold ( ) . as ( 'date' ) . V ( ) . hasLabel ( 'Hos…" at bounding box center [211, 118] width 333 height 143
type textarea ".hasLabel('Host') .where(and("
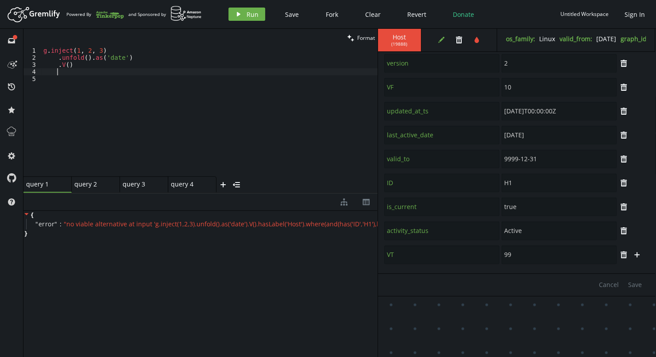
paste textarea "where(values('VT').is(gt(select('date'))))"
click at [58, 72] on div "g . inject ( 1 , 2 , 3 ) . unfold ( ) . as ( 'date' ) . V ( ) hasLabel ( 'Host'…" at bounding box center [210, 118] width 336 height 143
type textarea ".has('ID', 'H1')"
click at [254, 13] on span "Run" at bounding box center [252, 14] width 12 height 8
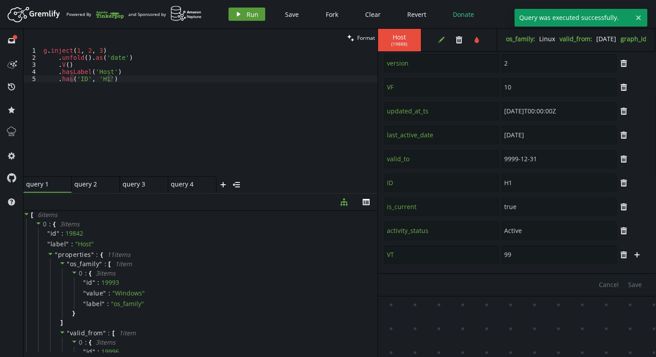
scroll to position [0, 0]
click at [128, 79] on div "g . inject ( 1 , 2 , 3 ) . unfold ( ) . as ( 'date' ) . V ( ) . hasLabel ( 'Hos…" at bounding box center [210, 118] width 336 height 143
paste textarea "where(values('VF').is(lte(select('date'))))."
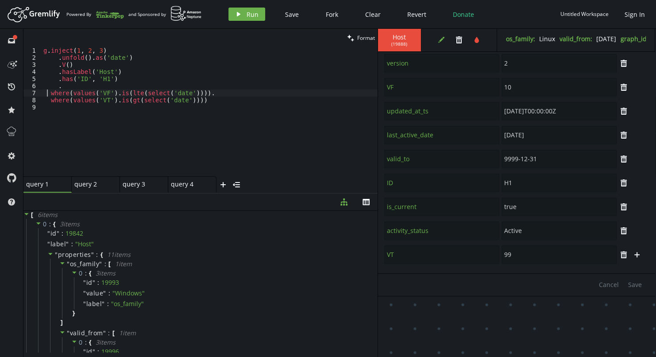
click at [48, 93] on div "g . inject ( 1 , 2 , 3 ) . unfold ( ) . as ( 'date' ) . V ( ) . hasLabel ( 'Hos…" at bounding box center [210, 118] width 336 height 143
click at [253, 12] on span "Run" at bounding box center [252, 14] width 12 height 8
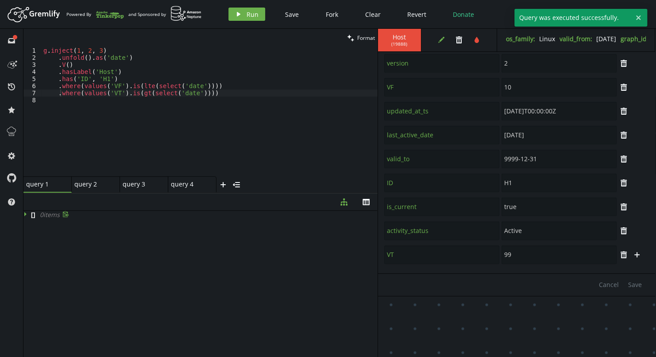
click at [24, 214] on icon at bounding box center [26, 214] width 6 height 6
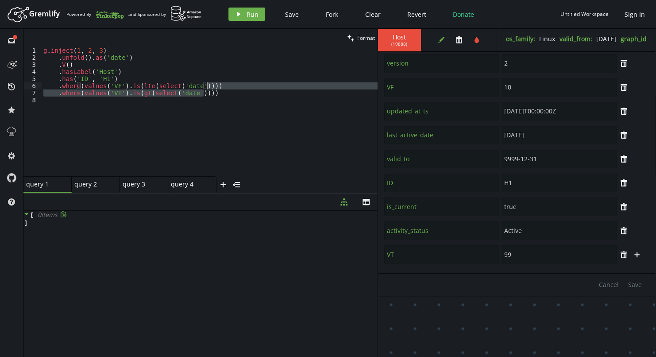
drag, startPoint x: 216, startPoint y: 93, endPoint x: 210, endPoint y: 88, distance: 7.6
click at [210, 88] on div "g . inject ( 1 , 2 , 3 ) . unfold ( ) . as ( 'date' ) . V ( ) . hasLabel ( 'Hos…" at bounding box center [210, 118] width 336 height 143
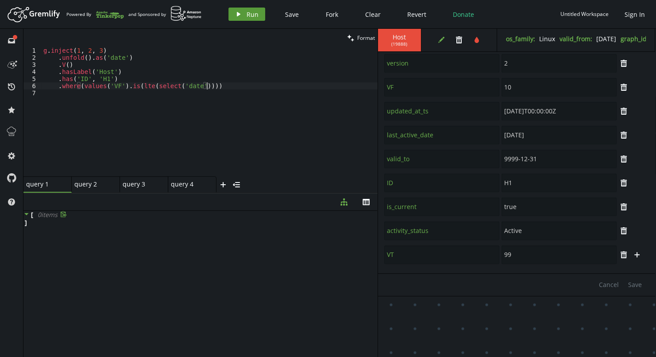
click at [245, 11] on button "play Run" at bounding box center [246, 14] width 37 height 13
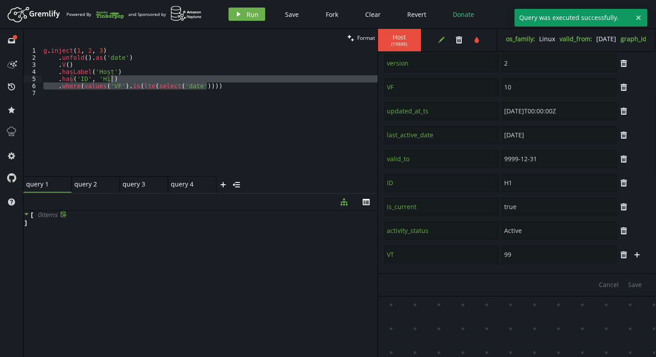
drag, startPoint x: 221, startPoint y: 86, endPoint x: 209, endPoint y: 77, distance: 15.2
click at [209, 77] on div "g . inject ( 1 , 2 , 3 ) . unfold ( ) . as ( 'date' ) . V ( ) . hasLabel ( 'Hos…" at bounding box center [210, 118] width 336 height 143
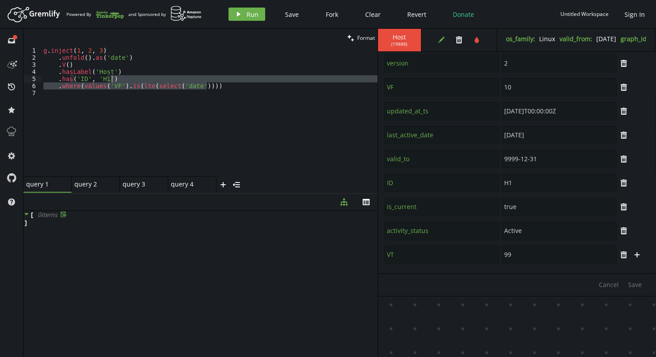
type textarea ".has('ID', 'H1')"
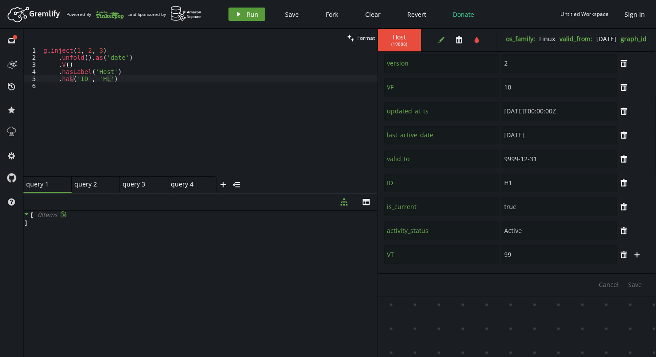
click at [245, 15] on button "play Run" at bounding box center [246, 14] width 37 height 13
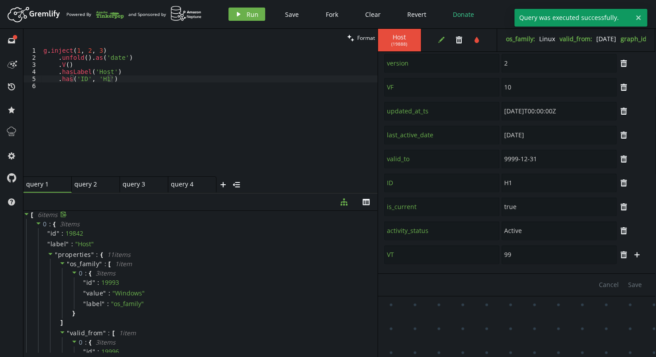
scroll to position [0, 13]
click at [198, 84] on div "g . inject ( 1 , 2 , 3 ) . unfold ( ) . as ( 'date' ) . V ( ) . hasLabel ( 'Hos…" at bounding box center [210, 118] width 336 height 143
paste textarea ".where(values('VF').is(lte(select('date'))))"
type textarea ".where(values('VF').is(lte(select('date'))))"
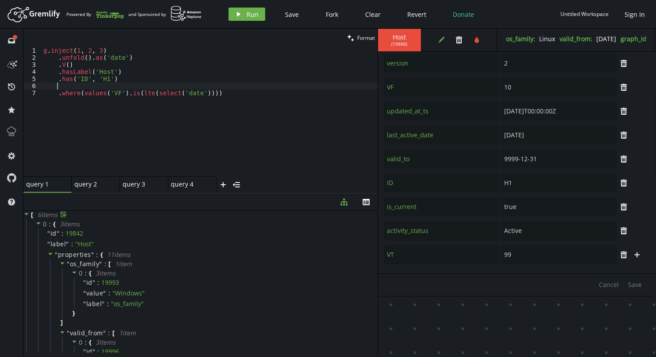
click at [135, 86] on div "g . inject ( 1 , 2 , 3 ) . unfold ( ) . as ( 'date' ) . V ( ) . hasLabel ( 'Hos…" at bounding box center [210, 118] width 336 height 143
click at [220, 92] on div "g . inject ( 1 , 2 , 3 ) . unfold ( ) . as ( 'date' ) . V ( ) . hasLabel ( 'Hos…" at bounding box center [210, 118] width 336 height 143
click at [94, 180] on div "query 2" at bounding box center [91, 184] width 35 height 8
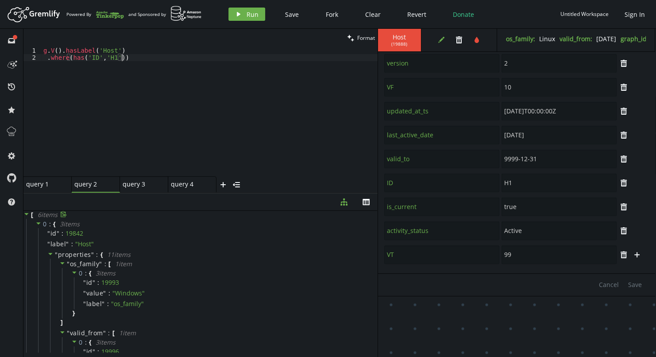
click at [135, 57] on div "g . V ( ) . hasLabel ( 'Host' ) . where ( has ( 'ID' , 'H1' ))" at bounding box center [210, 118] width 336 height 143
click at [241, 12] on icon "play" at bounding box center [238, 14] width 7 height 7
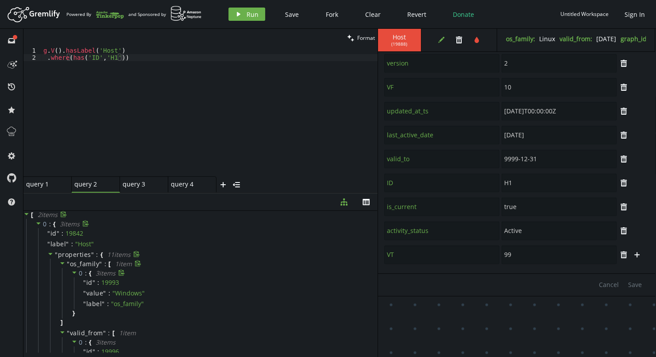
click at [161, 268] on div "0 : { 3 item s " id " : 19993 " value " : " Windows " " label " : " os_family "…" at bounding box center [216, 293] width 309 height 50
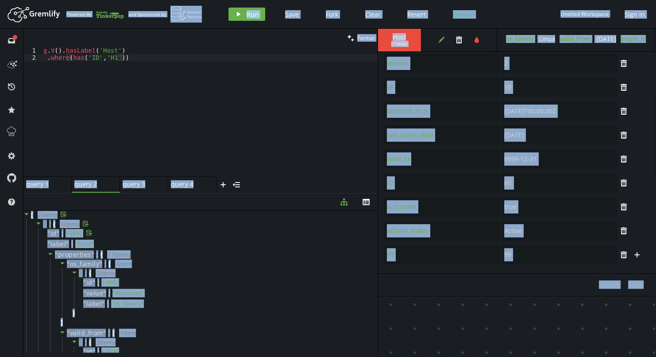
click at [119, 228] on div "" id " : 19842" at bounding box center [206, 233] width 337 height 11
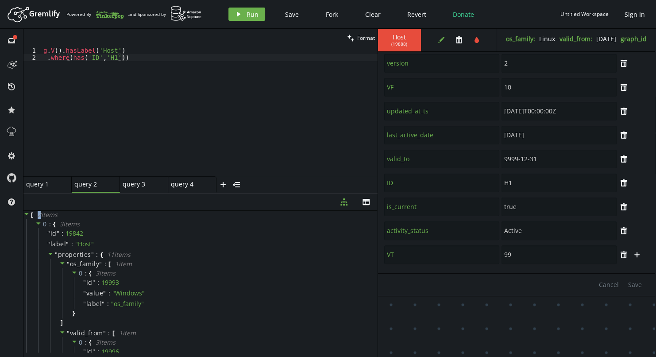
click at [39, 215] on div "2 item s" at bounding box center [46, 215] width 27 height 8
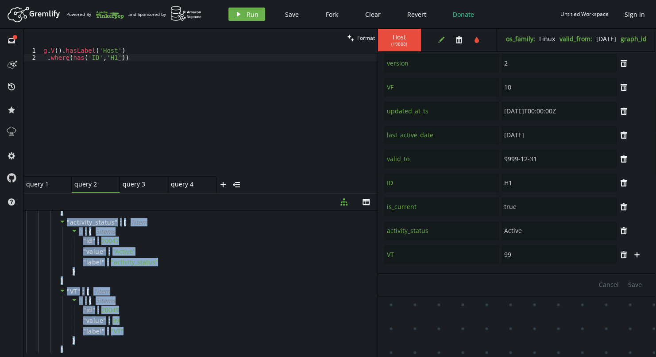
scroll to position [1578, 0]
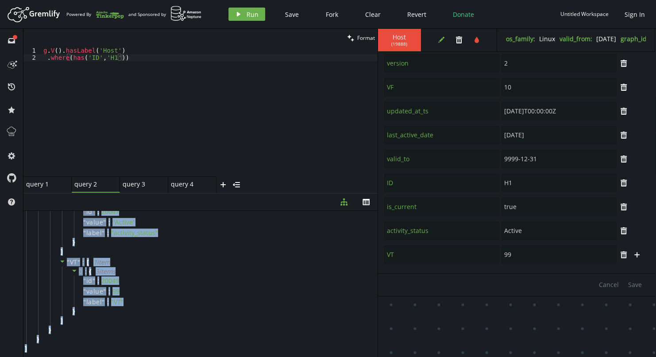
drag, startPoint x: 30, startPoint y: 213, endPoint x: 136, endPoint y: 349, distance: 172.7
copy div "[ 2 item s 0 : { 3 item s " id " : 19842 " label " : " Host " " properties " : …"
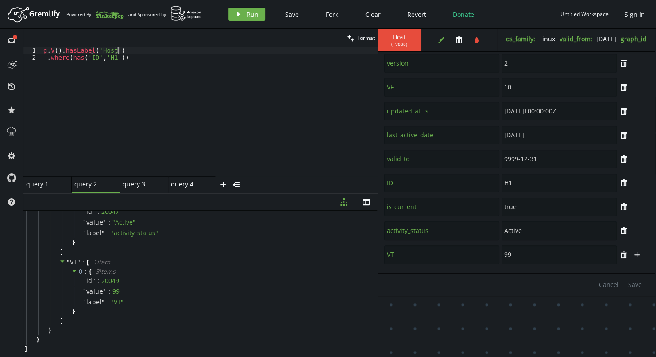
click at [131, 53] on div "g . V ( ) . hasLabel ( 'Host' ) . where ( has ( 'ID' , 'H1' ))" at bounding box center [210, 118] width 336 height 143
type textarea ".where(has('ID','H1'))"
click at [41, 183] on div "query 1 query 1" at bounding box center [45, 184] width 38 height 8
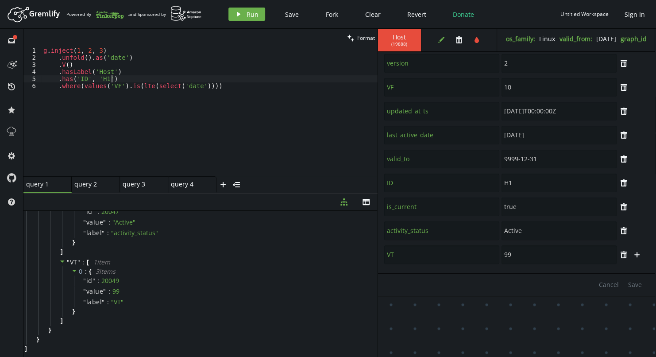
click at [148, 77] on div "g . inject ( 1 , 2 , 3 ) . unfold ( ) . as ( 'date' ) . V ( ) . hasLabel ( 'Hos…" at bounding box center [210, 118] width 336 height 143
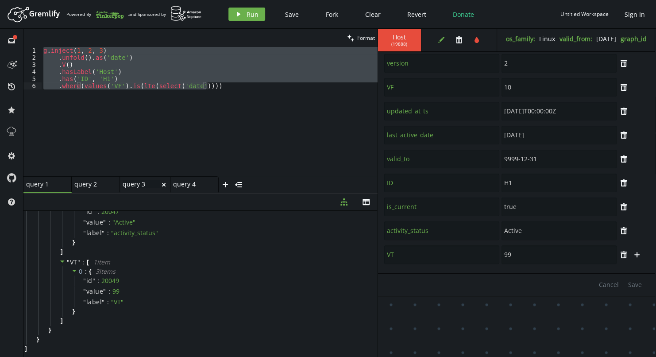
click at [131, 187] on div "query 3 query 3" at bounding box center [142, 184] width 38 height 8
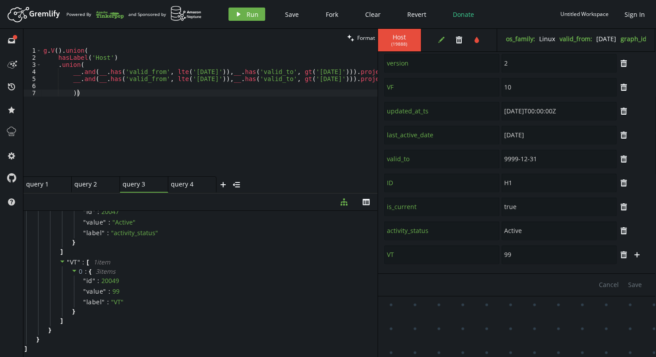
click at [121, 92] on div "g . V ( ) . union ( hasLabel ( 'Host' ) . union ( __ . and ( __ . has ( 'valid_…" at bounding box center [384, 117] width 684 height 140
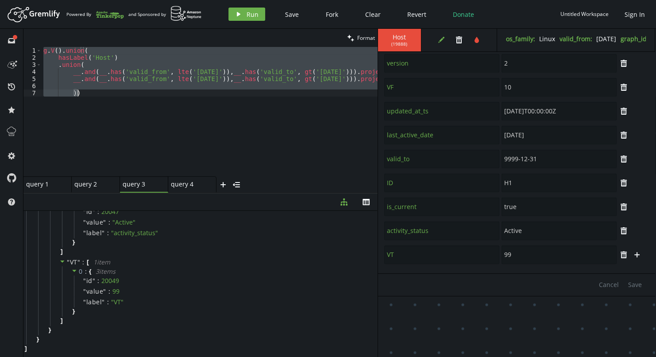
paste textarea ".where(values('VF').is(lte(select('date'))"
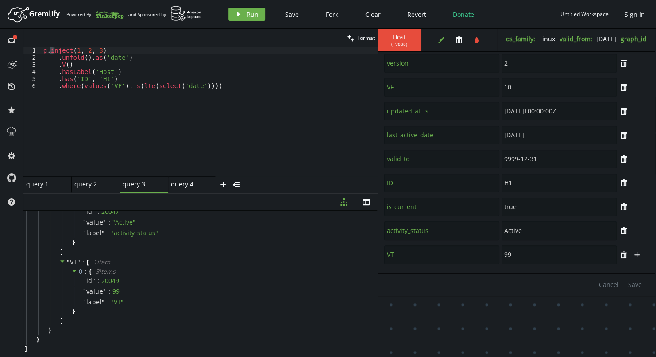
drag, startPoint x: 50, startPoint y: 48, endPoint x: 55, endPoint y: 49, distance: 4.6
click at [55, 49] on div "g . inject ( 1 , 2 , 3 ) . unfold ( ) . as ( 'date' ) . V ( ) . hasLabel ( 'Hos…" at bounding box center [210, 118] width 336 height 143
drag, startPoint x: 218, startPoint y: 86, endPoint x: 206, endPoint y: 75, distance: 16.0
click at [206, 75] on div "g . inject ( 1 , 2 , 3 ) . unfold ( ) . as ( 'date' ) . V ( ) . hasLabel ( 'Hos…" at bounding box center [210, 118] width 336 height 143
type textarea ".has('ID', 'H1') .where(values('VF').is(lte(select('date'))))"
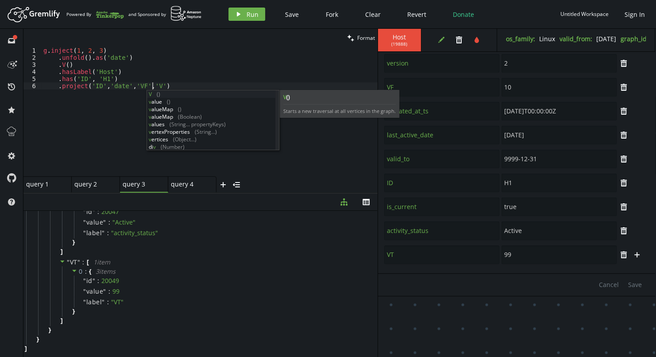
scroll to position [0, 112]
type textarea ".project('ID','date','VF','VT)"
click at [248, 14] on span "Run" at bounding box center [252, 14] width 12 height 8
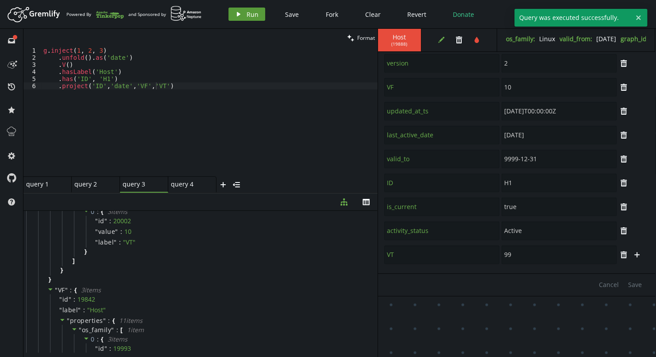
scroll to position [4050, 0]
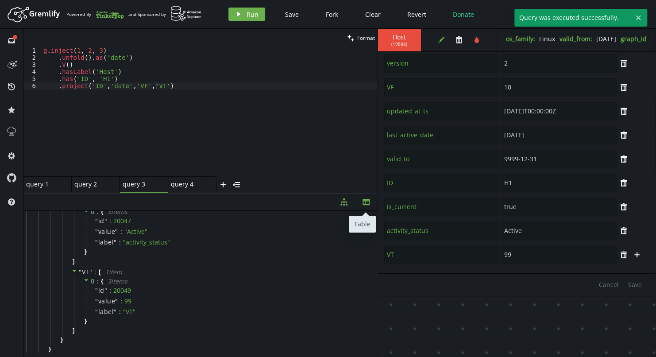
click at [368, 200] on icon "button" at bounding box center [365, 202] width 7 height 6
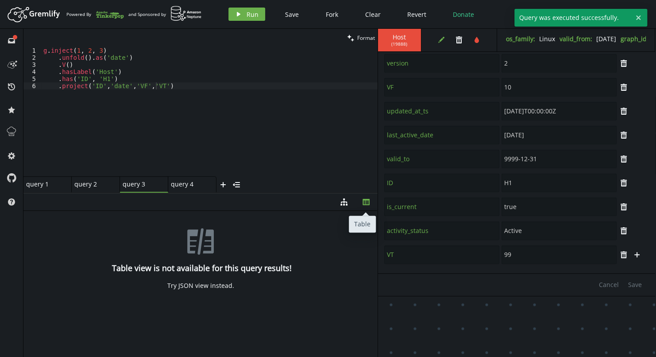
scroll to position [0, 0]
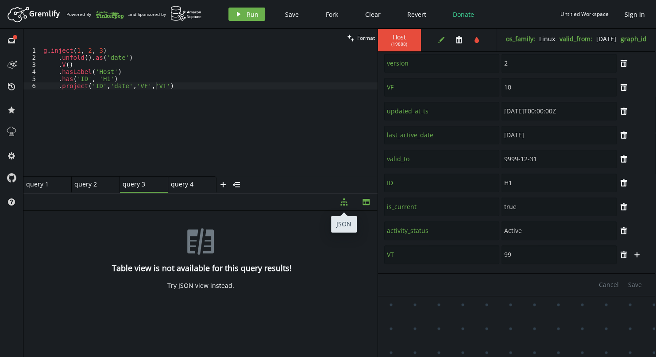
click at [339, 201] on button "diagram-tree" at bounding box center [344, 201] width 22 height 17
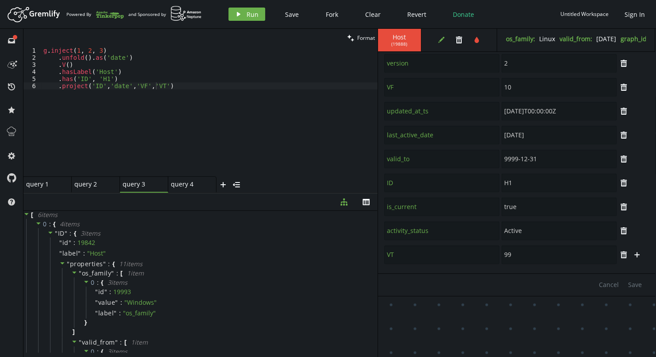
type textarea ".project('ID','date','VF','VT')"
click at [200, 86] on div "g . inject ( 1 , 2 , 3 ) . unfold ( ) . as ( 'date' ) . V ( ) . hasLabel ( 'Hos…" at bounding box center [210, 118] width 336 height 143
paste textarea "by(id())"
type textarea ".by(id())"
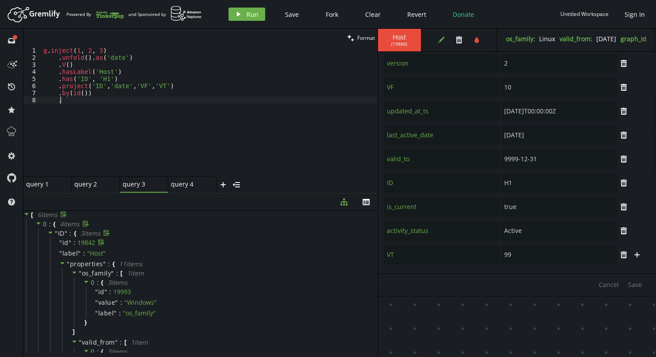
paste textarea "by(values('VF'))."
type textarea ".by(values('VF'))"
paste textarea "by(values('VT'))"
type textarea "by(values('VT'))"
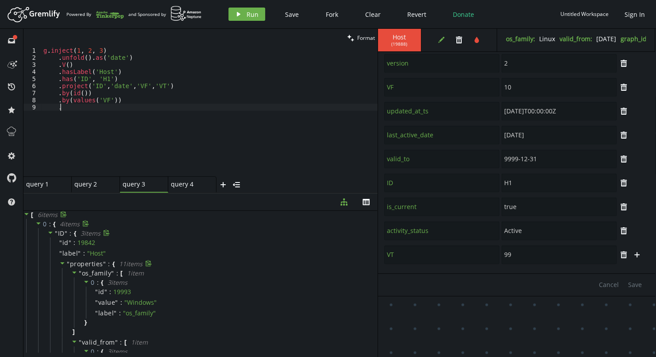
scroll to position [0, 16]
paste textarea "by(values('VT'))"
type textarea ".by(values('VT'))"
paste textarea "by(select('date'))"
click at [245, 9] on button "play Run" at bounding box center [246, 14] width 37 height 13
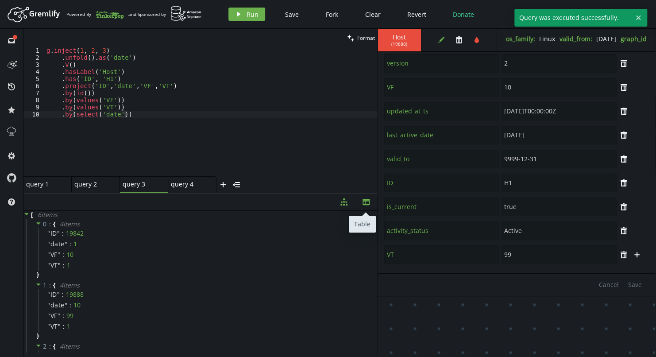
click at [369, 203] on icon "button" at bounding box center [365, 202] width 7 height 6
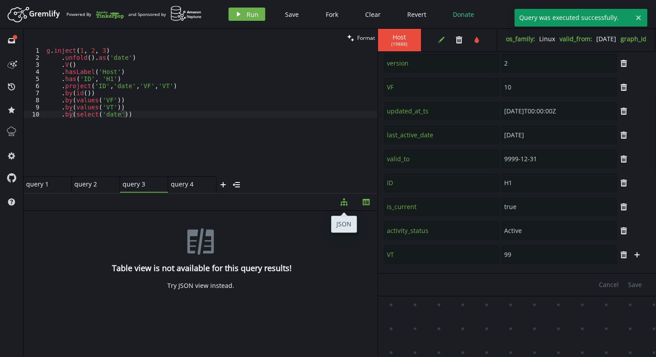
click at [347, 202] on button "diagram-tree" at bounding box center [344, 201] width 22 height 17
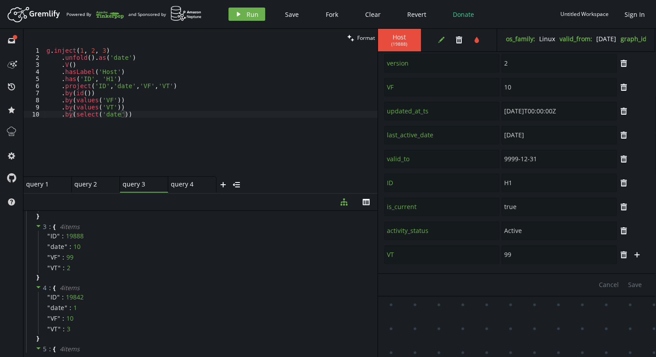
scroll to position [241, 0]
type textarea ".has('ID', 'H1')"
click at [150, 77] on div "g . inject ( 1 , 2 , 3 ) . unfold ( ) . as ( 'date' ) . V ( ) . hasLabel ( 'Hos…" at bounding box center [211, 118] width 333 height 143
paste textarea "where(values('VF').is(lte(select('date'))))"
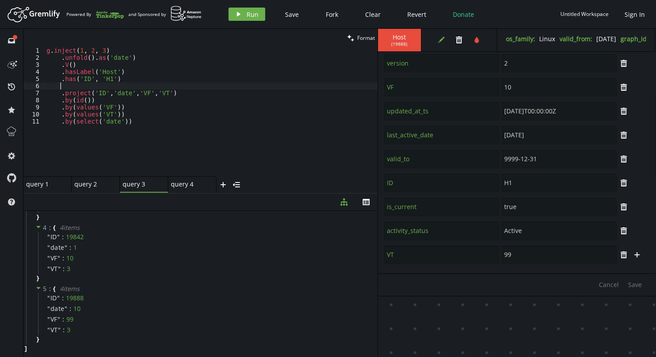
type textarea "where(values('VF').is(lte(select('date'))))"
paste textarea "where(values('VF').is(lte(select('date'))))"
click at [253, 17] on span "Run" at bounding box center [252, 14] width 12 height 8
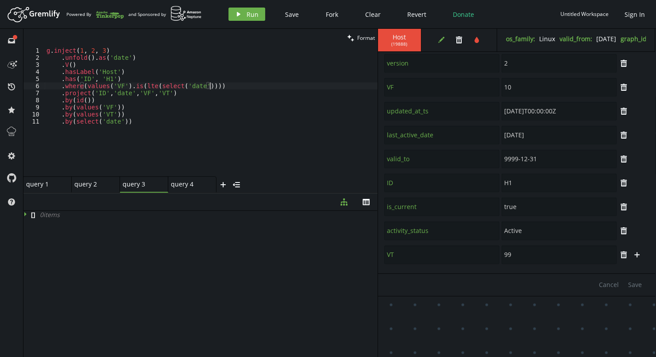
click at [209, 86] on div "g . inject ( 1 , 2 , 3 ) . unfold ( ) . as ( 'date' ) . V ( ) . hasLabel ( 'Hos…" at bounding box center [211, 118] width 333 height 143
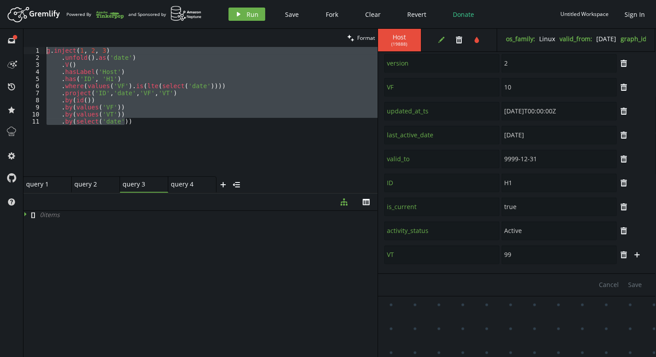
drag, startPoint x: 172, startPoint y: 120, endPoint x: 40, endPoint y: 47, distance: 150.7
click at [40, 47] on div ".where(values('VF').is(lte(select('date')))) 1 2 3 4 5 6 7 8 9 10 11 g . inject…" at bounding box center [200, 111] width 354 height 129
click at [79, 50] on div "g . inject ( 1 , 2 , 3 ) . unfold ( ) . as ( 'date' ) . V ( ) . hasLabel ( 'Hos…" at bounding box center [211, 111] width 333 height 129
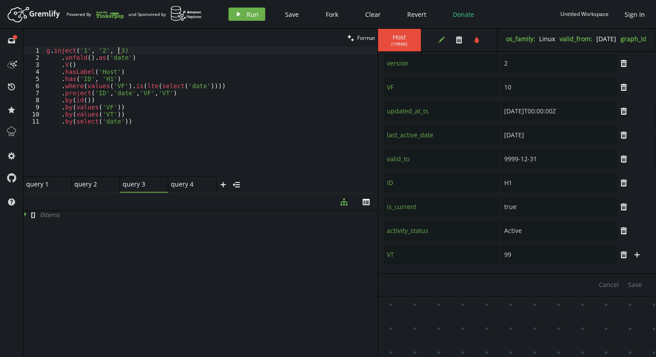
scroll to position [0, 74]
click at [242, 15] on button "play Run" at bounding box center [246, 14] width 37 height 13
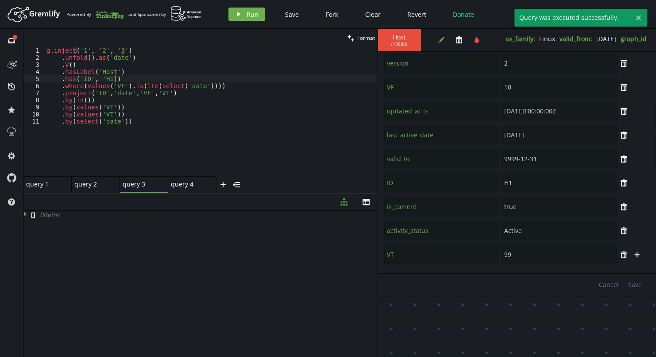
scroll to position [0, 67]
click at [154, 76] on div "g . inject ( '1' , '2' , '3' ) . unfold ( ) . as ( 'date' ) . V ( ) . hasLabel …" at bounding box center [211, 118] width 333 height 143
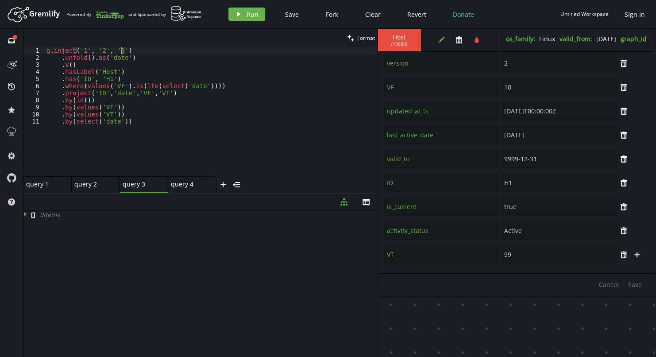
click at [121, 50] on div "g . inject ( '1' , '2' , '3' ) . unfold ( ) . as ( 'date' ) . V ( ) . hasLabel …" at bounding box center [211, 118] width 333 height 143
click at [153, 109] on div "g . inject ( '1' , '2' , '3' ) . unfold ( ) . as ( 'date' ) . V ( ) . hasLabel …" at bounding box center [211, 118] width 333 height 143
drag, startPoint x: 214, startPoint y: 86, endPoint x: 65, endPoint y: 84, distance: 149.1
click at [65, 84] on div "g . inject ( '1' , '2' , '3' ) . unfold ( ) . as ( 'date' ) . V ( ) . hasLabel …" at bounding box center [211, 118] width 333 height 143
type textarea "."
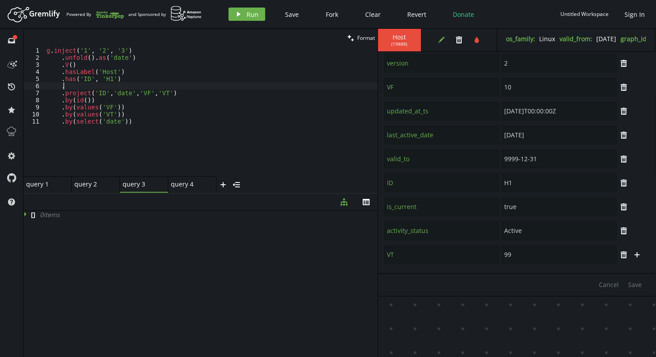
scroll to position [0, 16]
paste textarea
drag, startPoint x: 249, startPoint y: 17, endPoint x: 243, endPoint y: 15, distance: 5.8
click at [243, 15] on button "play Run" at bounding box center [246, 14] width 37 height 13
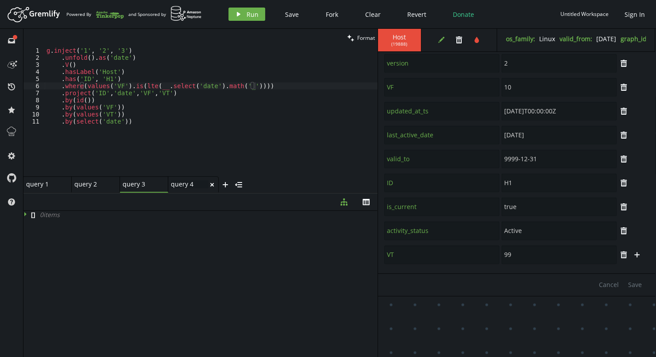
click at [184, 183] on div "query 4 query 4" at bounding box center [190, 184] width 38 height 8
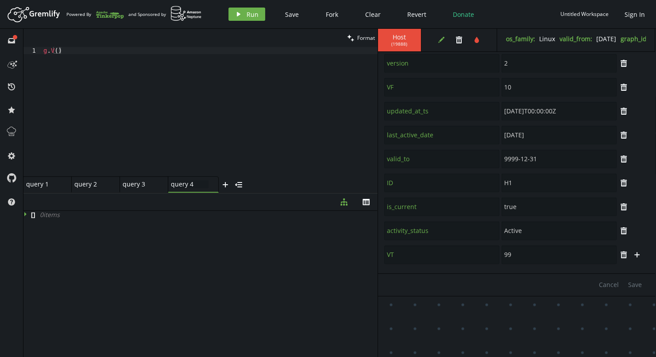
type textarea "g.V()"
click at [157, 130] on div "g . V ( )" at bounding box center [210, 118] width 336 height 143
paste textarea
click at [252, 13] on span "Run" at bounding box center [252, 14] width 12 height 8
click at [351, 94] on div "g . inject ( 1 , 2 , 3 ) . unfold ( ) . as ( 'date' ) . select ( 'date' )" at bounding box center [210, 118] width 336 height 143
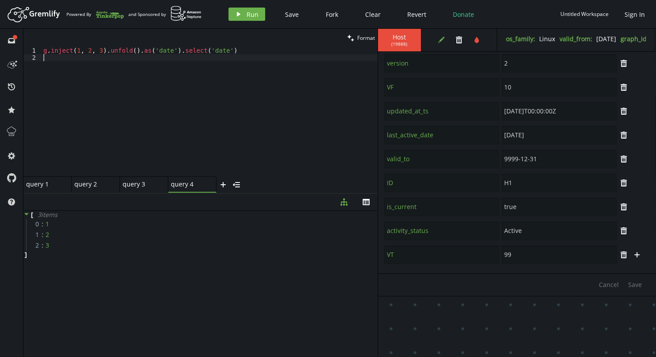
click at [276, 77] on div "g . inject ( 1 , 2 , 3 ) . unfold ( ) . as ( 'date' ) . select ( 'date' )" at bounding box center [210, 118] width 336 height 143
type textarea "g.inject(1, 2, 3).unfold().as('date').select('date')"
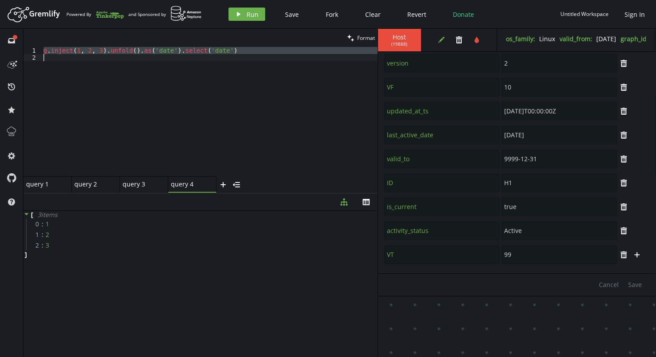
paste textarea
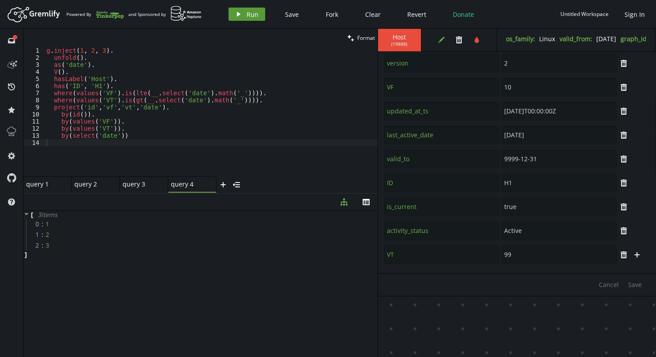
click at [238, 17] on icon "play" at bounding box center [238, 14] width 7 height 7
